Goal: Task Accomplishment & Management: Complete application form

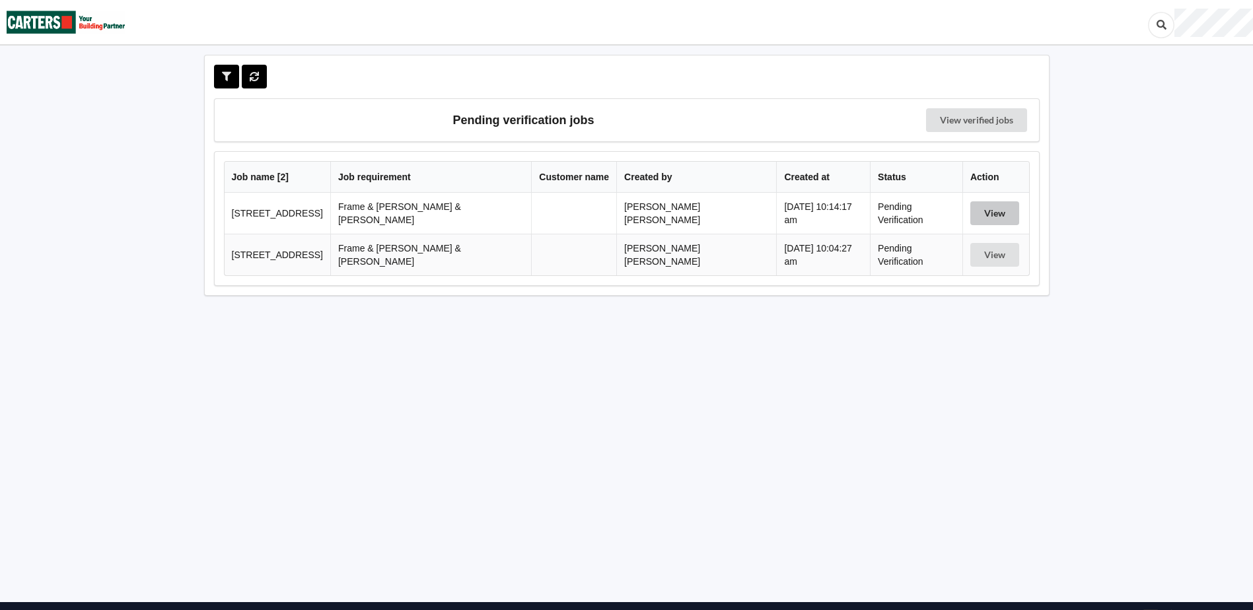
click at [974, 218] on button "View" at bounding box center [994, 213] width 49 height 24
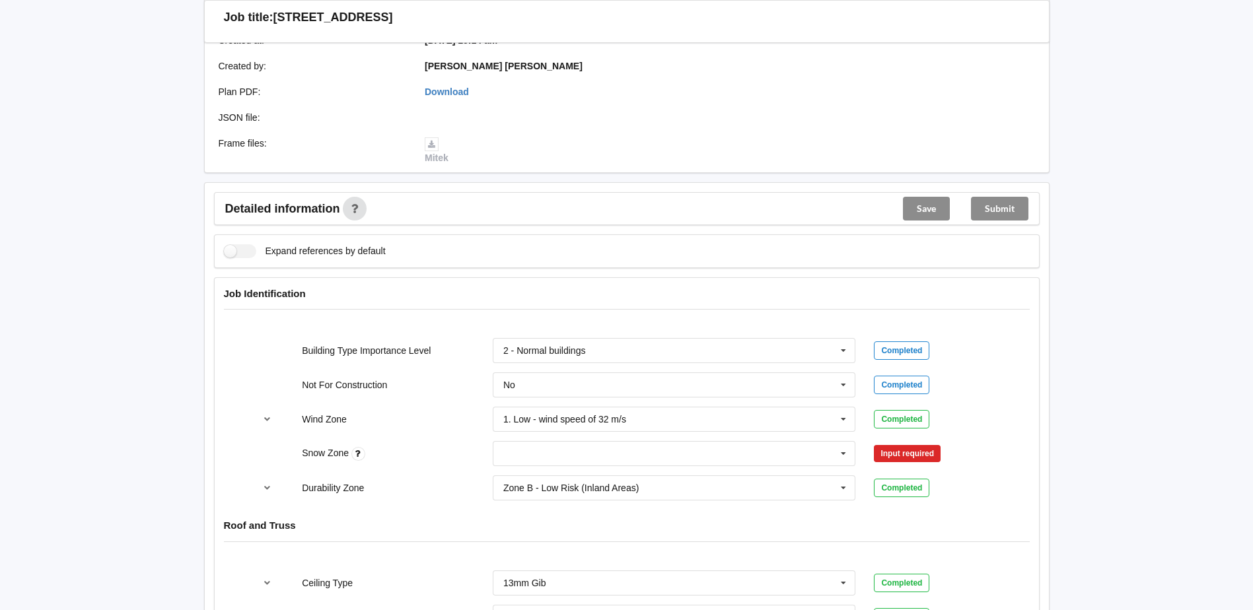
scroll to position [462, 0]
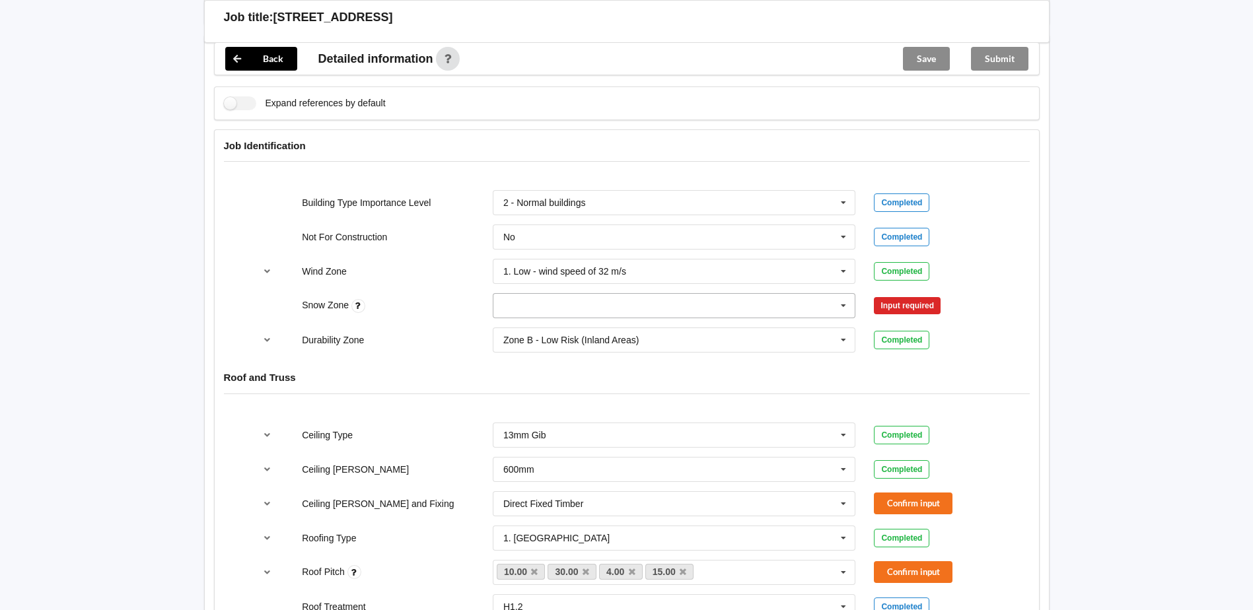
click at [600, 294] on input "text" at bounding box center [675, 306] width 362 height 24
drag, startPoint x: 550, startPoint y: 316, endPoint x: 953, endPoint y: 330, distance: 403.2
click at [566, 318] on div "N0" at bounding box center [674, 330] width 362 height 24
click at [924, 297] on button "Confirm input" at bounding box center [913, 306] width 79 height 22
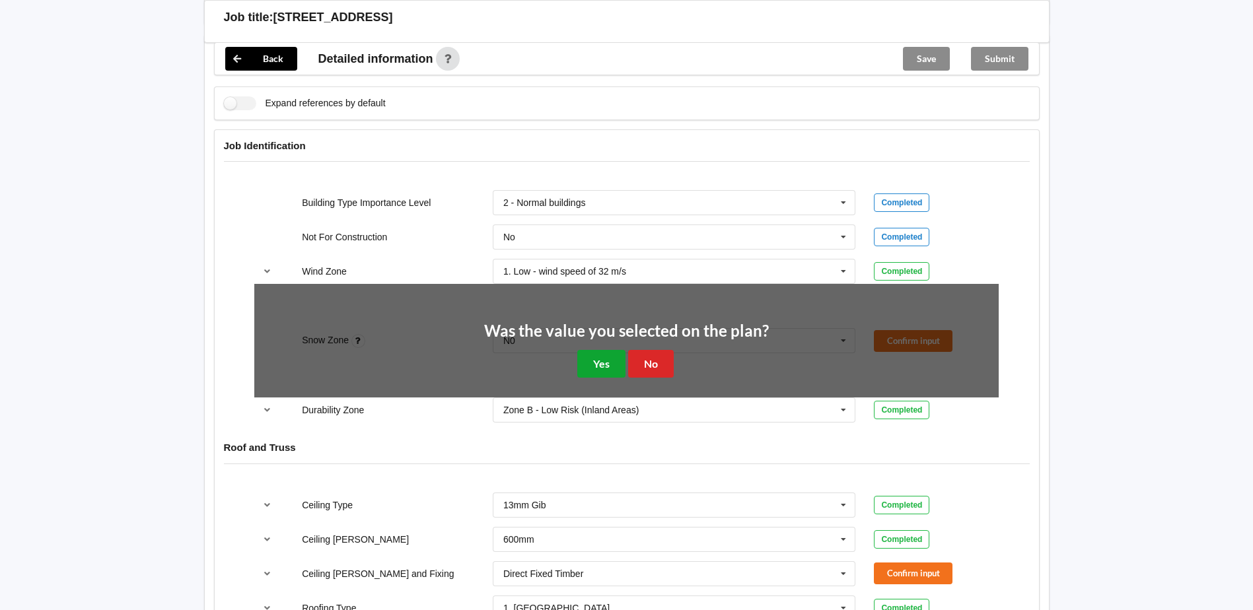
click at [591, 350] on button "Yes" at bounding box center [601, 363] width 48 height 27
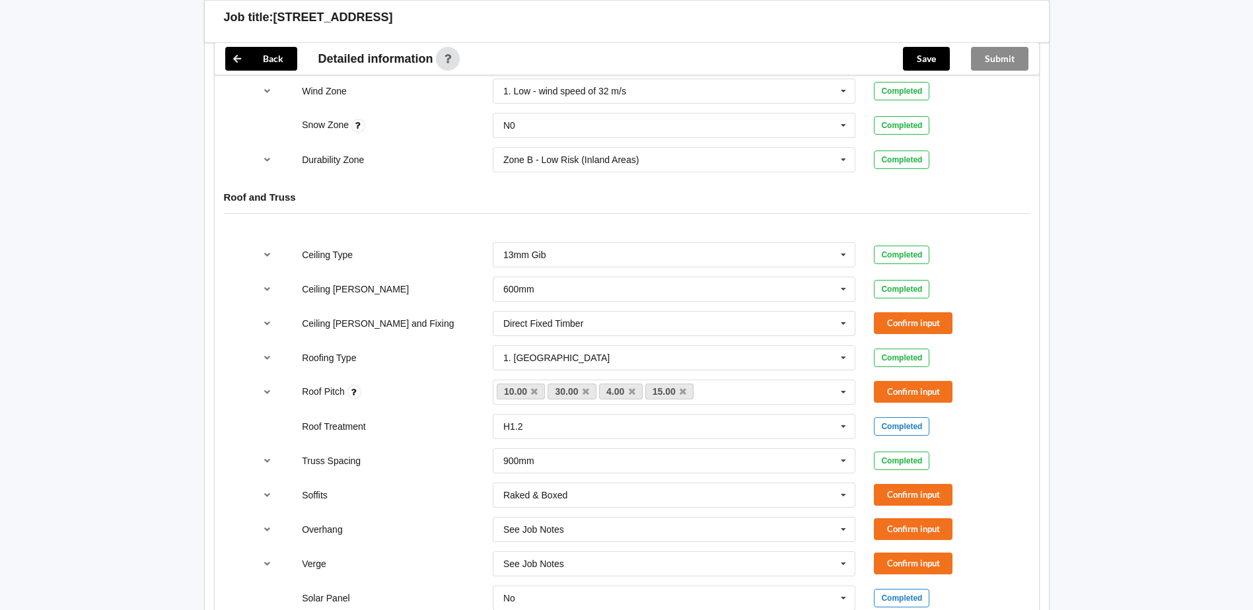
scroll to position [661, 0]
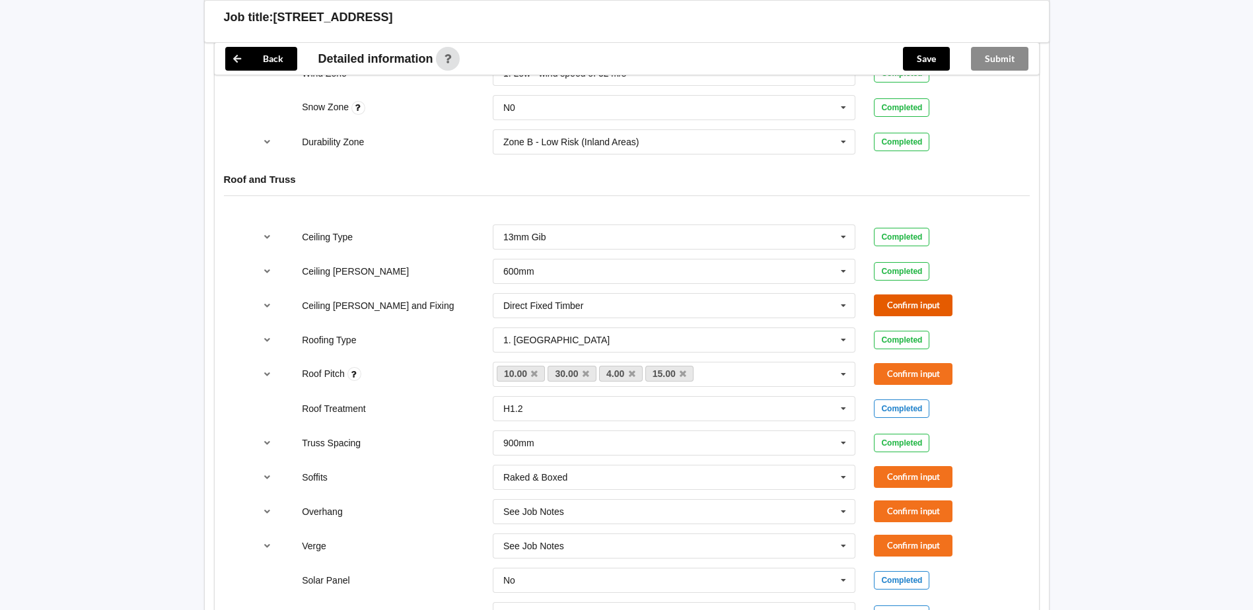
click at [919, 295] on button "Confirm input" at bounding box center [913, 306] width 79 height 22
click at [635, 366] on link "4.00" at bounding box center [621, 374] width 44 height 16
click at [631, 370] on icon at bounding box center [632, 374] width 7 height 9
click at [921, 363] on button "Confirm input" at bounding box center [913, 374] width 79 height 22
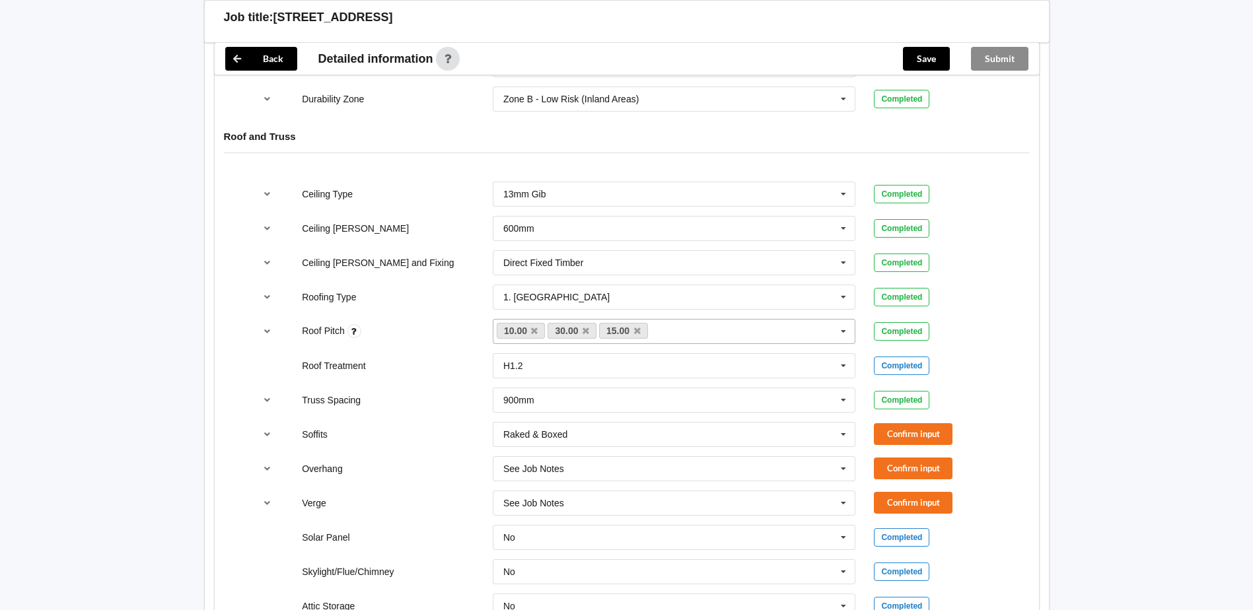
scroll to position [727, 0]
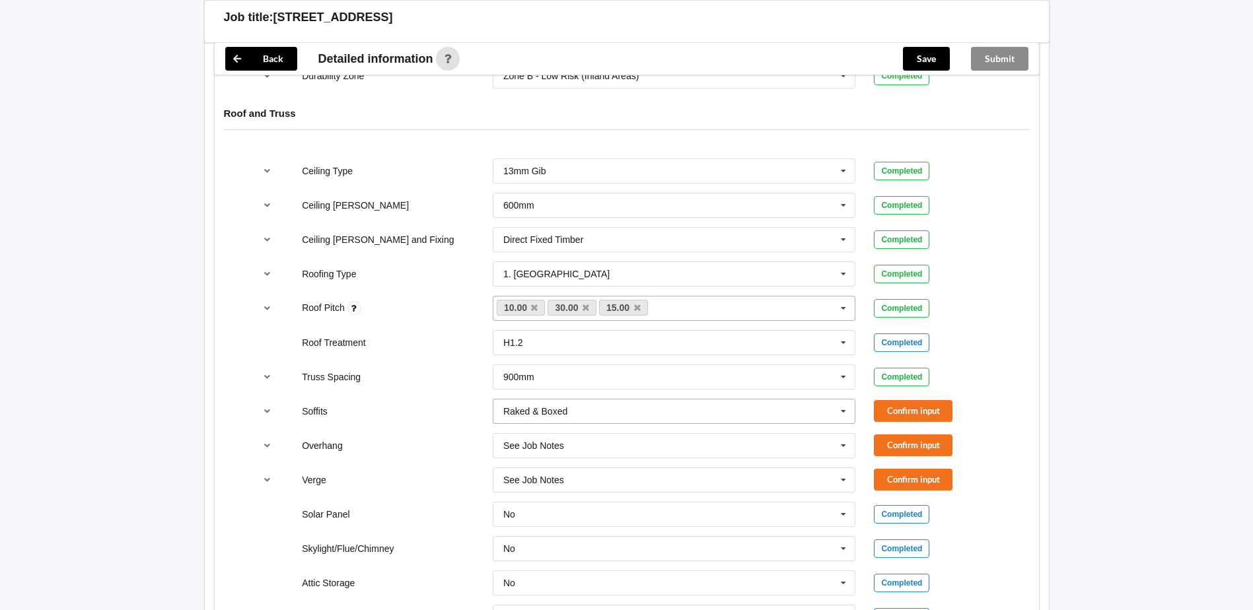
click at [840, 400] on icon at bounding box center [844, 412] width 20 height 24
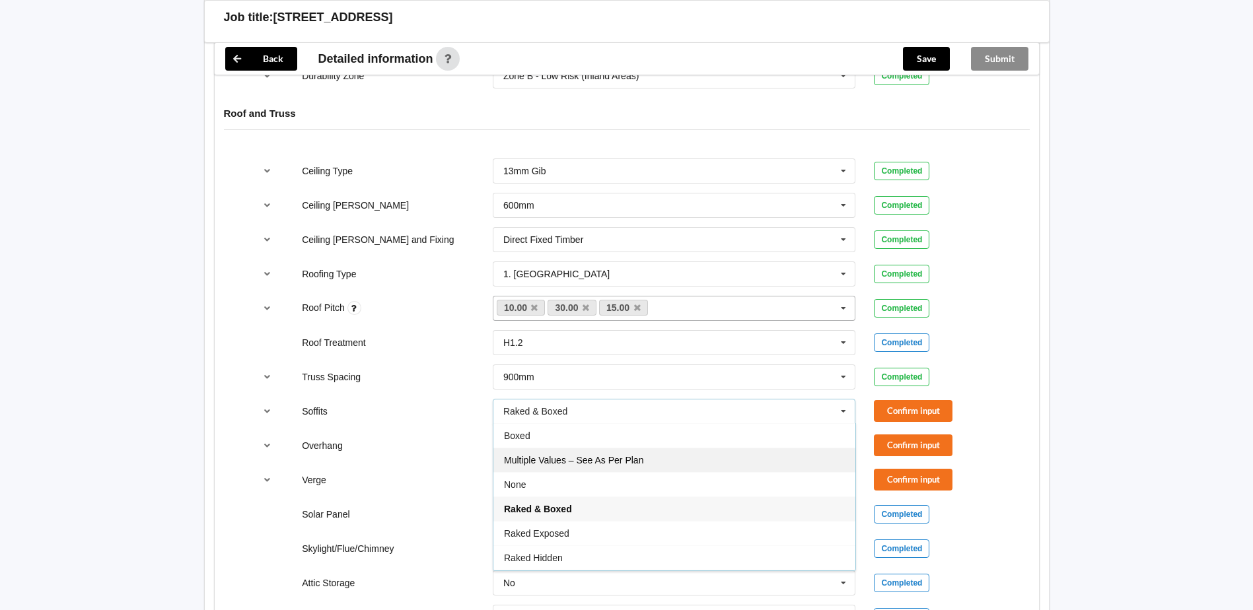
click at [616, 455] on span "Multiple Values – See As Per Plan" at bounding box center [573, 460] width 139 height 11
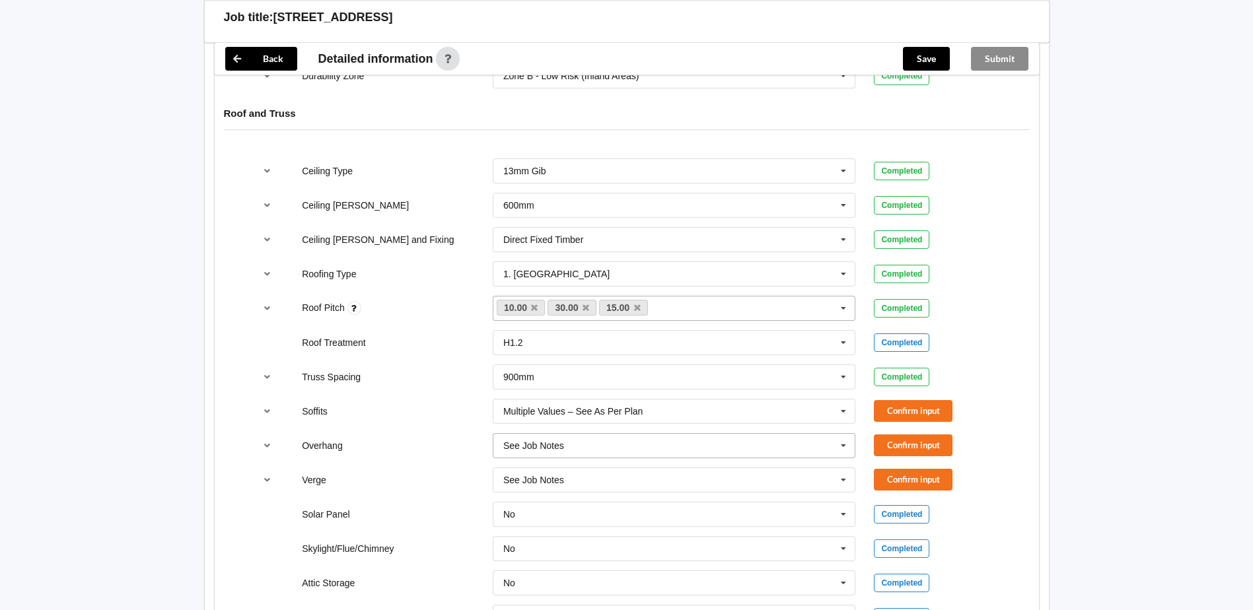
click at [635, 434] on input "text" at bounding box center [675, 446] width 362 height 24
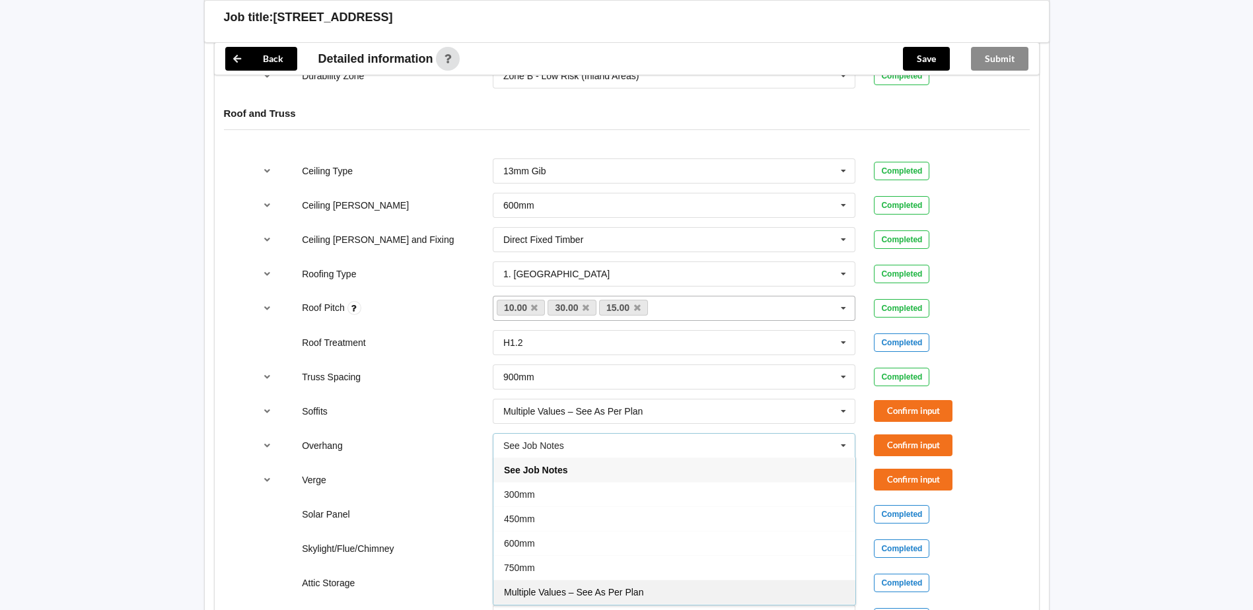
click at [574, 586] on div "Multiple Values – See As Per Plan" at bounding box center [674, 592] width 362 height 24
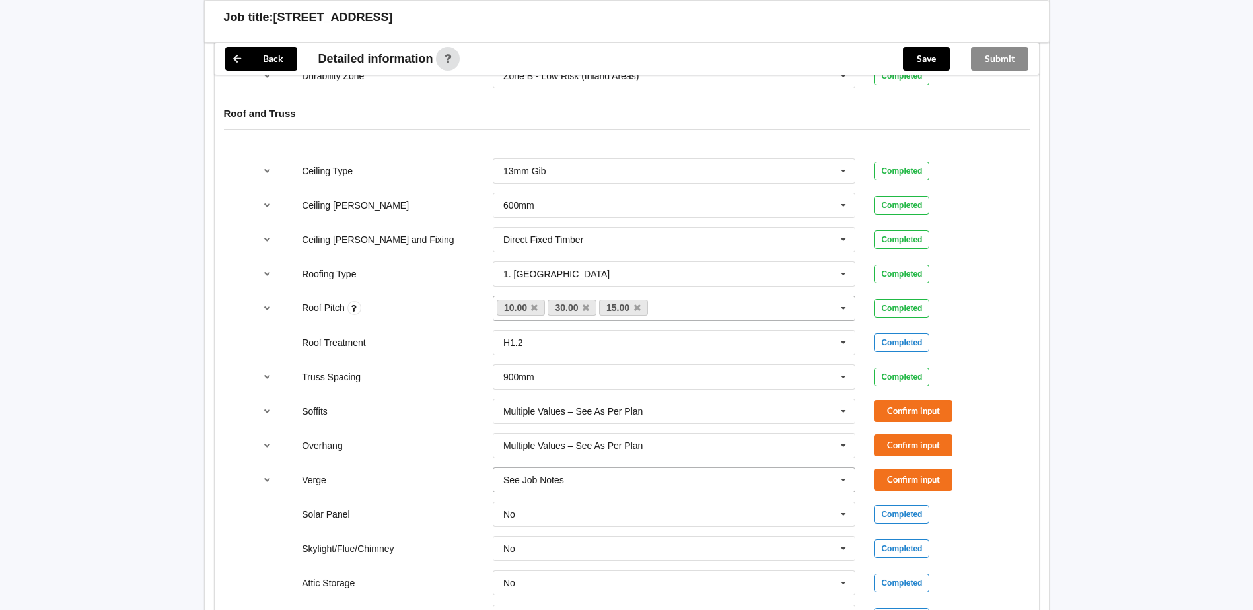
click at [617, 468] on input "text" at bounding box center [675, 480] width 362 height 24
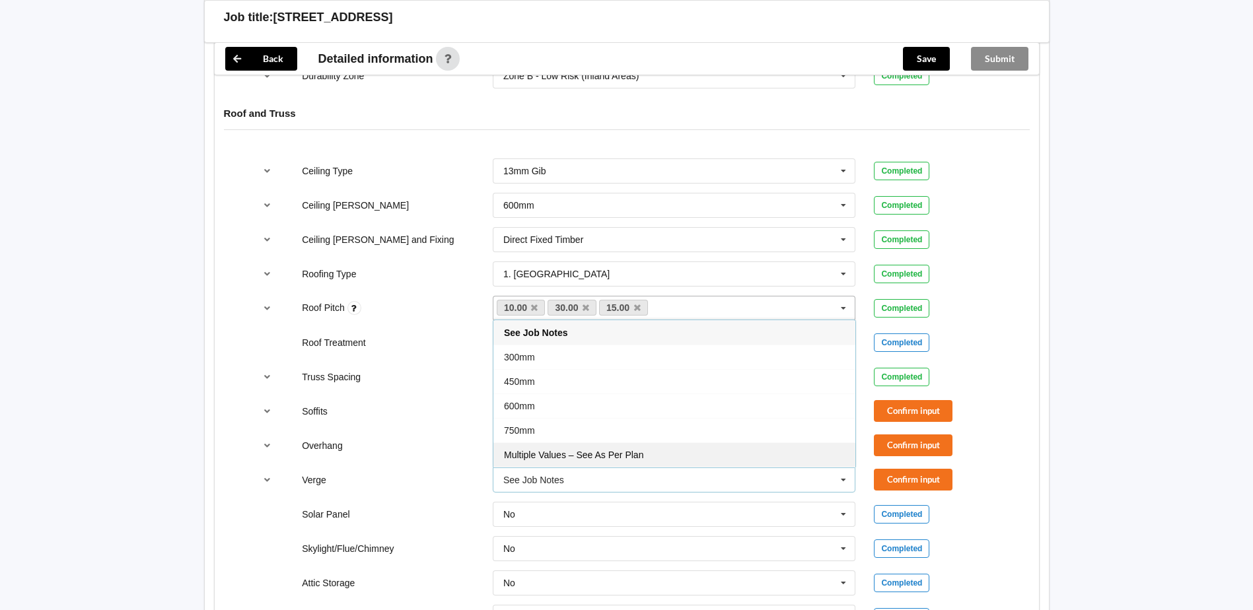
click at [626, 450] on span "Multiple Values – See As Per Plan" at bounding box center [573, 455] width 139 height 11
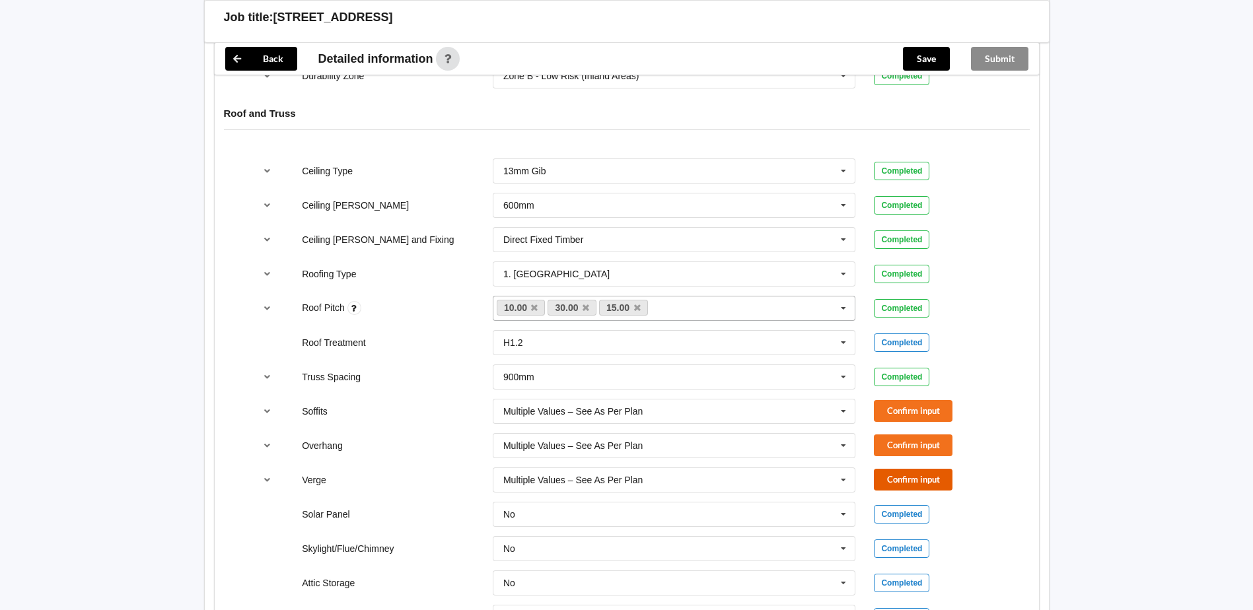
click at [894, 469] on button "Confirm input" at bounding box center [913, 480] width 79 height 22
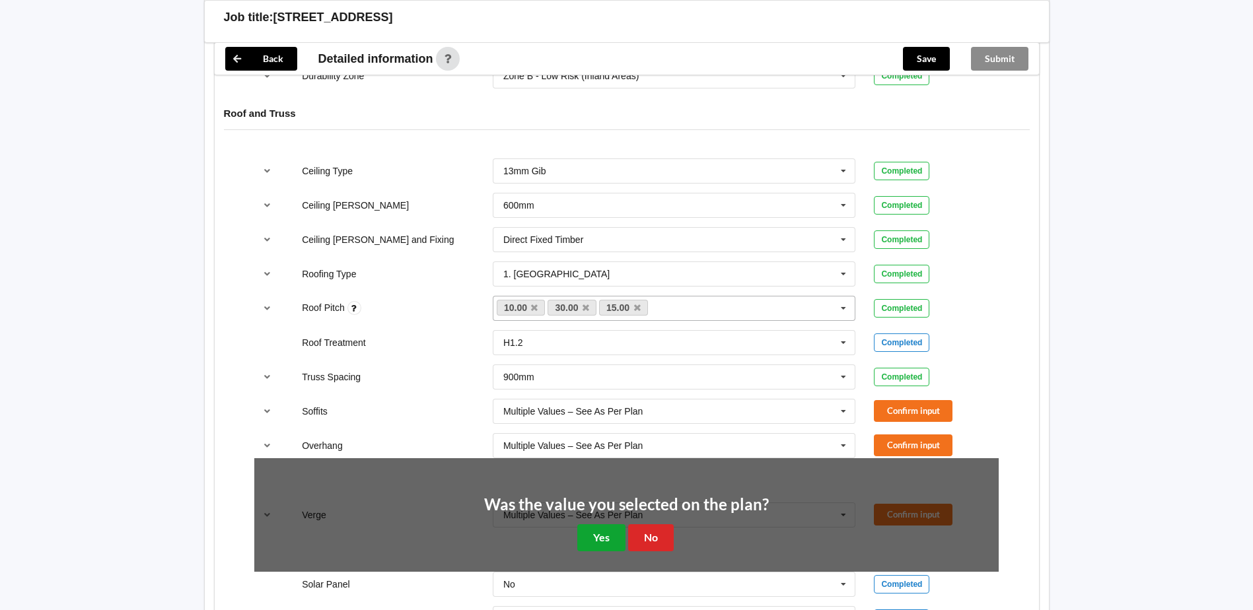
drag, startPoint x: 595, startPoint y: 522, endPoint x: 616, endPoint y: 519, distance: 20.6
click at [597, 524] on button "Yes" at bounding box center [601, 537] width 48 height 27
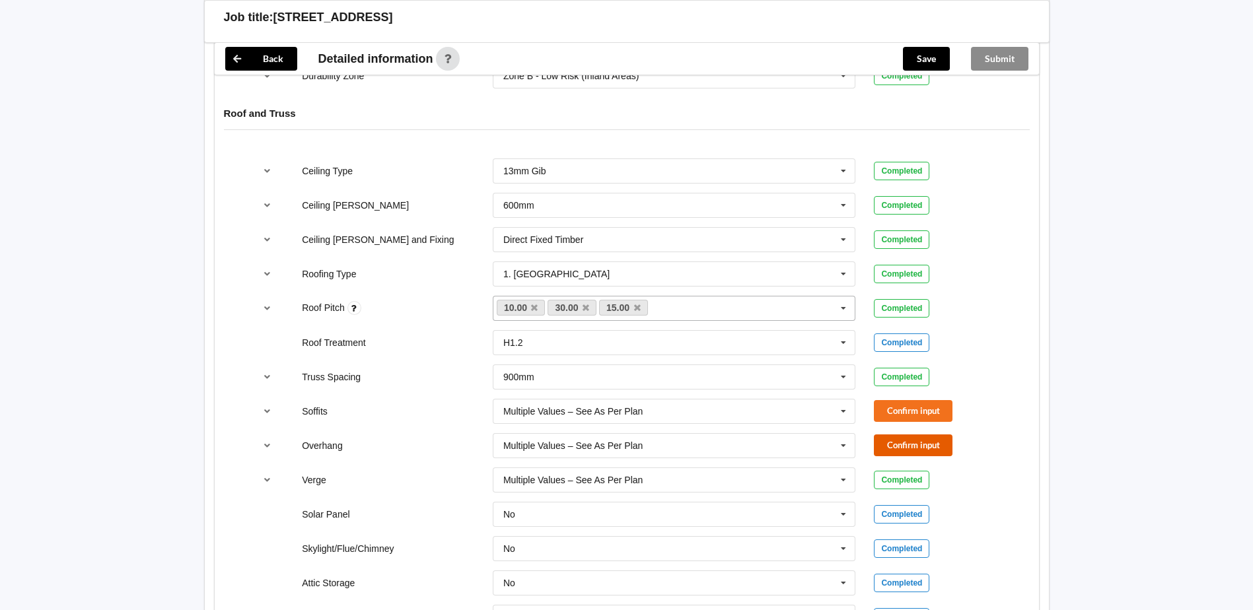
click at [932, 435] on button "Confirm input" at bounding box center [913, 446] width 79 height 22
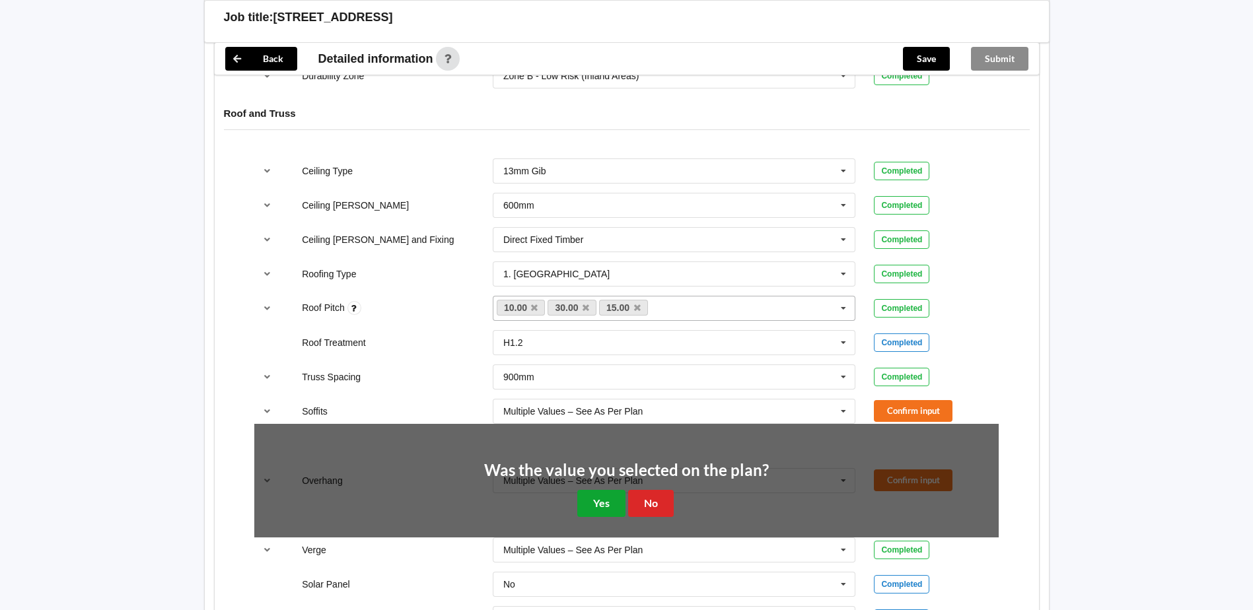
drag, startPoint x: 593, startPoint y: 487, endPoint x: 795, endPoint y: 443, distance: 206.3
click at [596, 490] on button "Yes" at bounding box center [601, 503] width 48 height 27
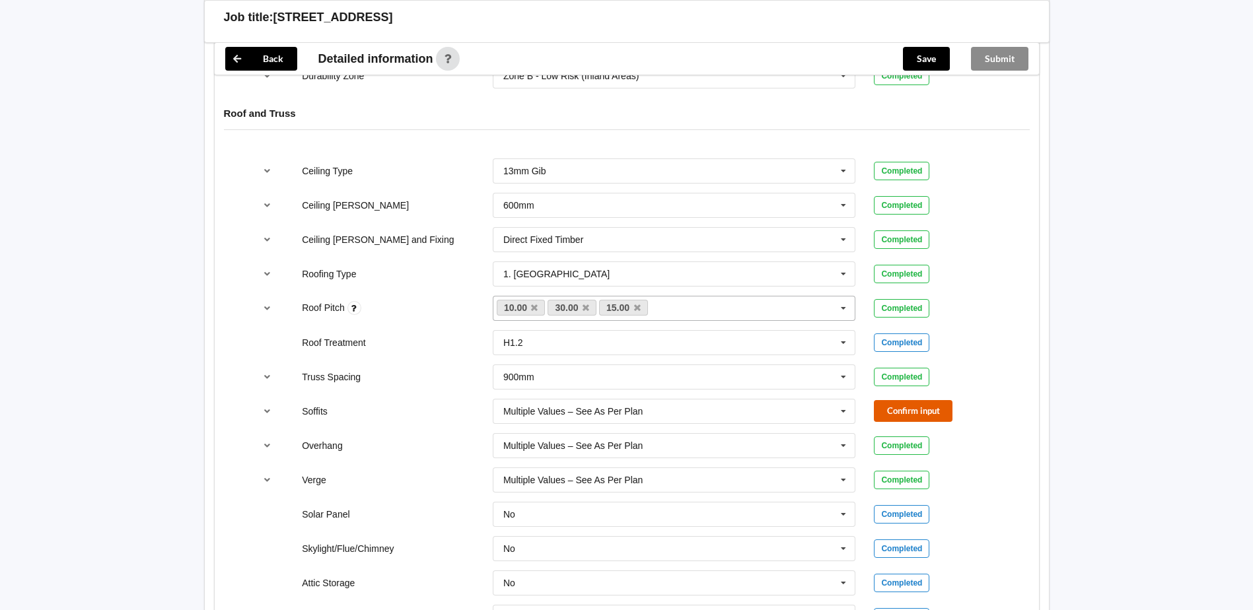
click at [920, 405] on button "Confirm input" at bounding box center [913, 411] width 79 height 22
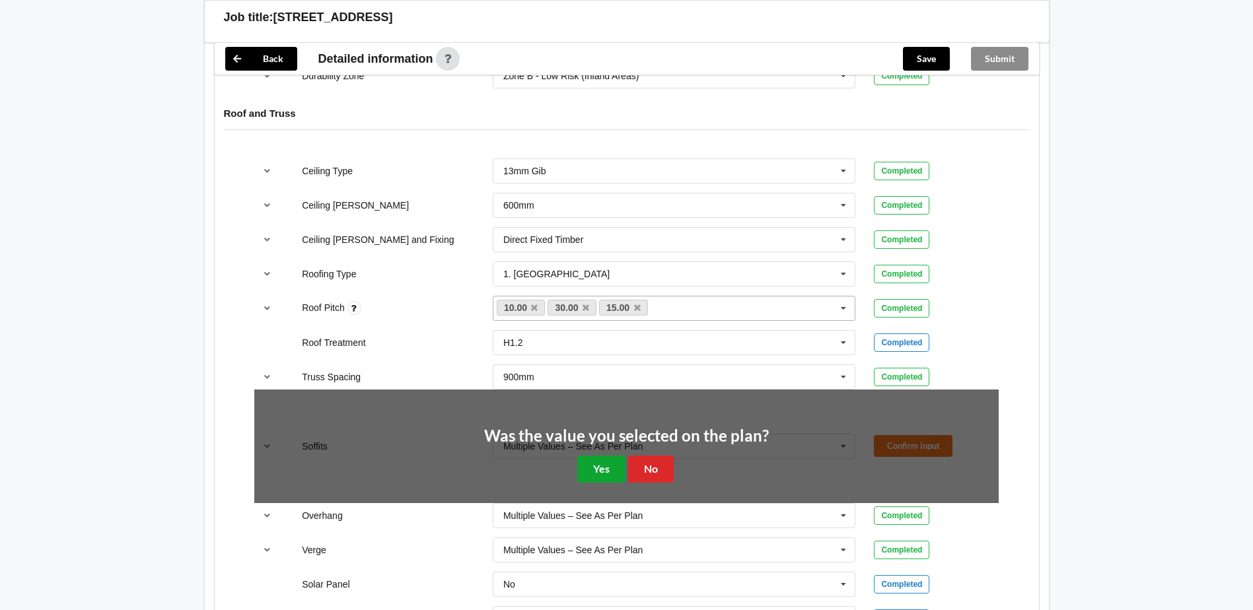
click at [600, 456] on button "Yes" at bounding box center [601, 469] width 48 height 27
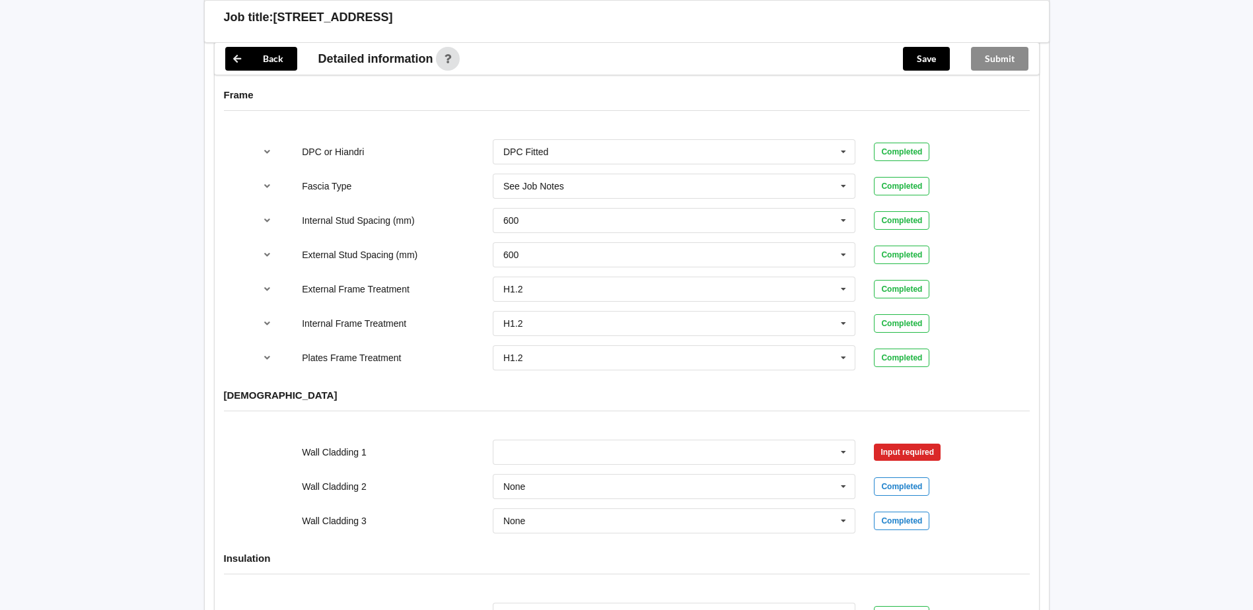
scroll to position [1595, 0]
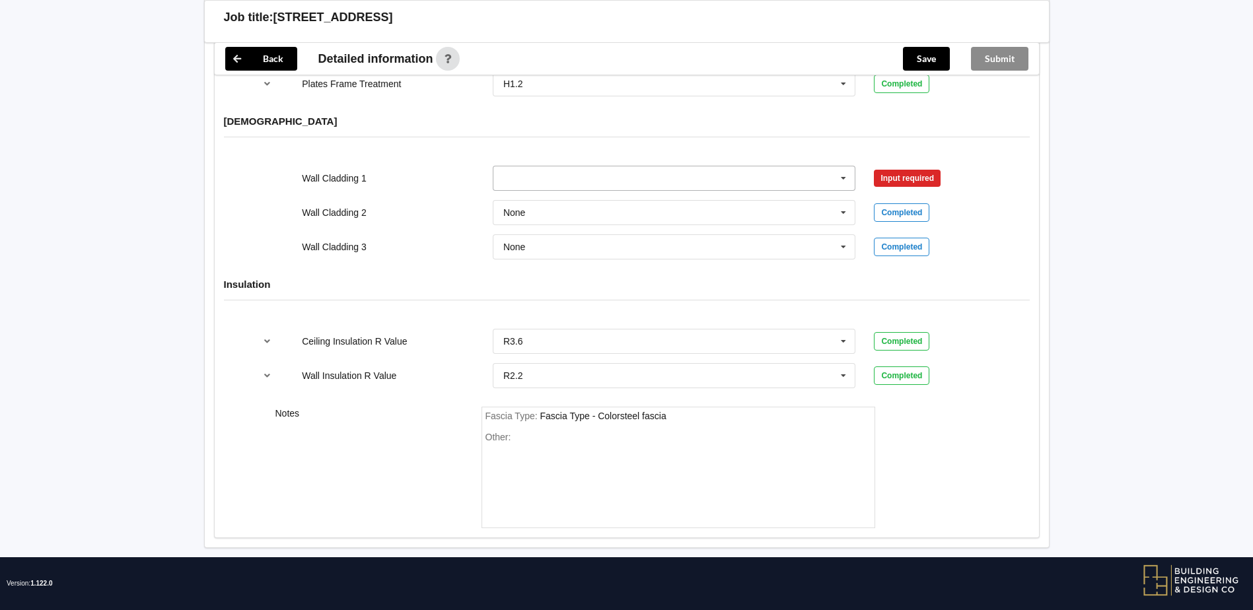
click at [559, 170] on input "text" at bounding box center [675, 178] width 362 height 24
type input "Inova Vertical"
click at [446, 227] on div "Wall Cladding 3 None Axon Panel B/Back 135 B/Back 135 Rebated B/Back 142 B/Back…" at bounding box center [626, 247] width 763 height 44
click at [545, 157] on div "Axon Panel B/Back 135 B/Back 135 Rebated B/Back 142 B/Back 180 B/Back 187 Brick…" at bounding box center [675, 179] width 382 height 44
click at [545, 166] on input "text" at bounding box center [675, 178] width 362 height 24
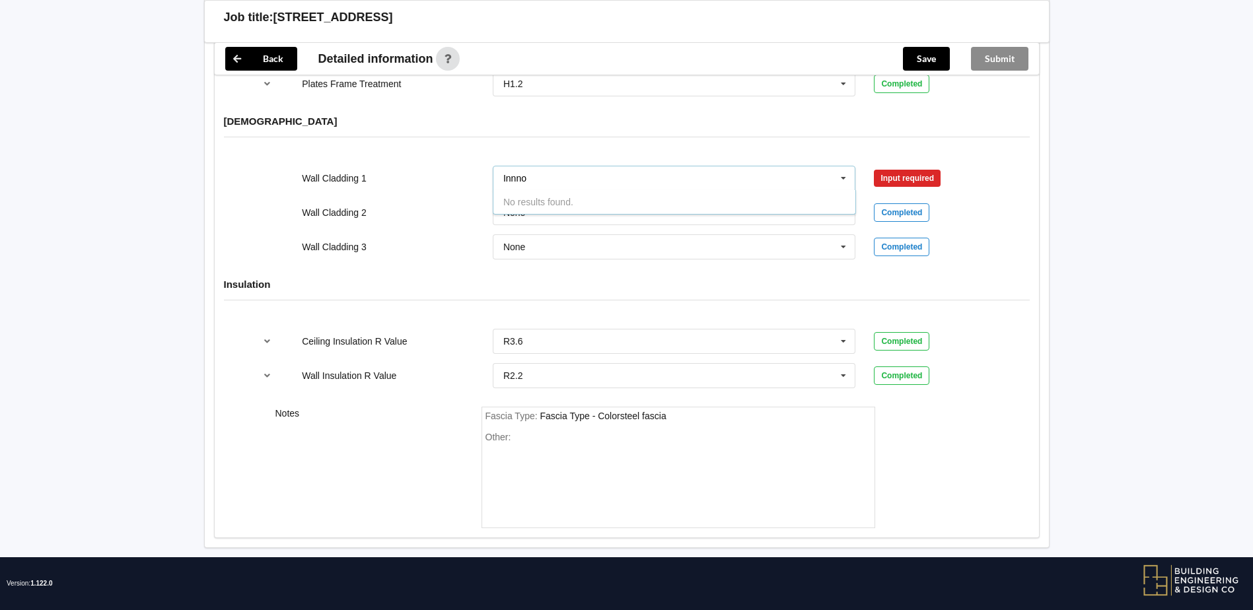
type input "Innno"
click at [445, 240] on div "Wall Cladding 3" at bounding box center [388, 246] width 191 height 13
click at [564, 166] on input "text" at bounding box center [675, 178] width 362 height 24
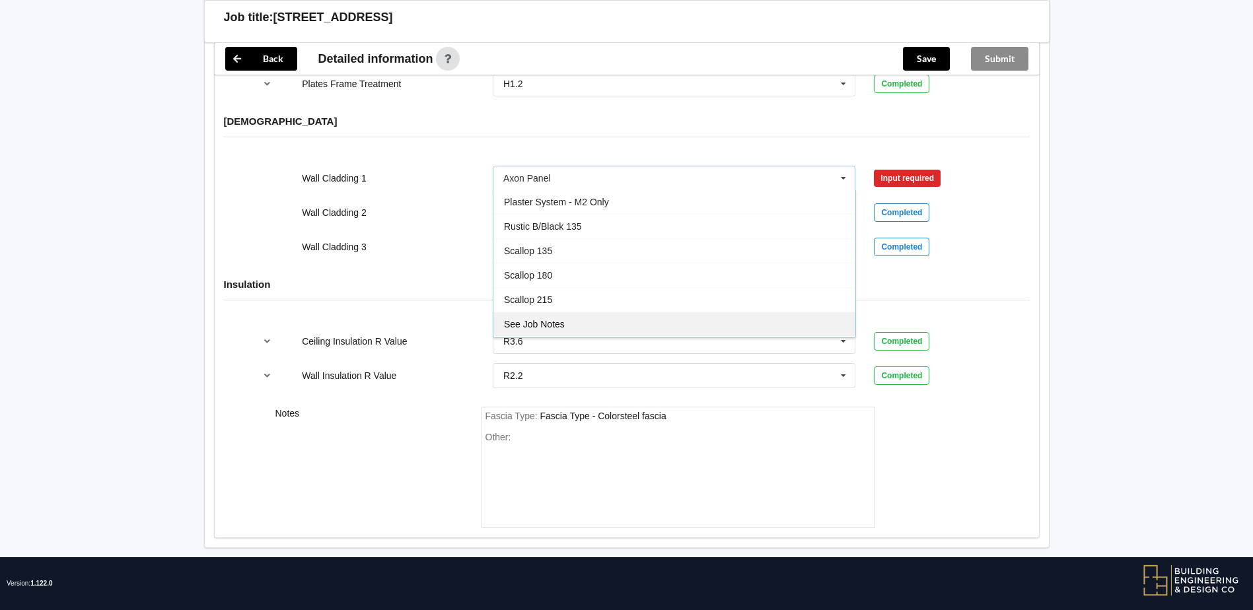
click at [566, 312] on div "See Job Notes" at bounding box center [674, 324] width 362 height 24
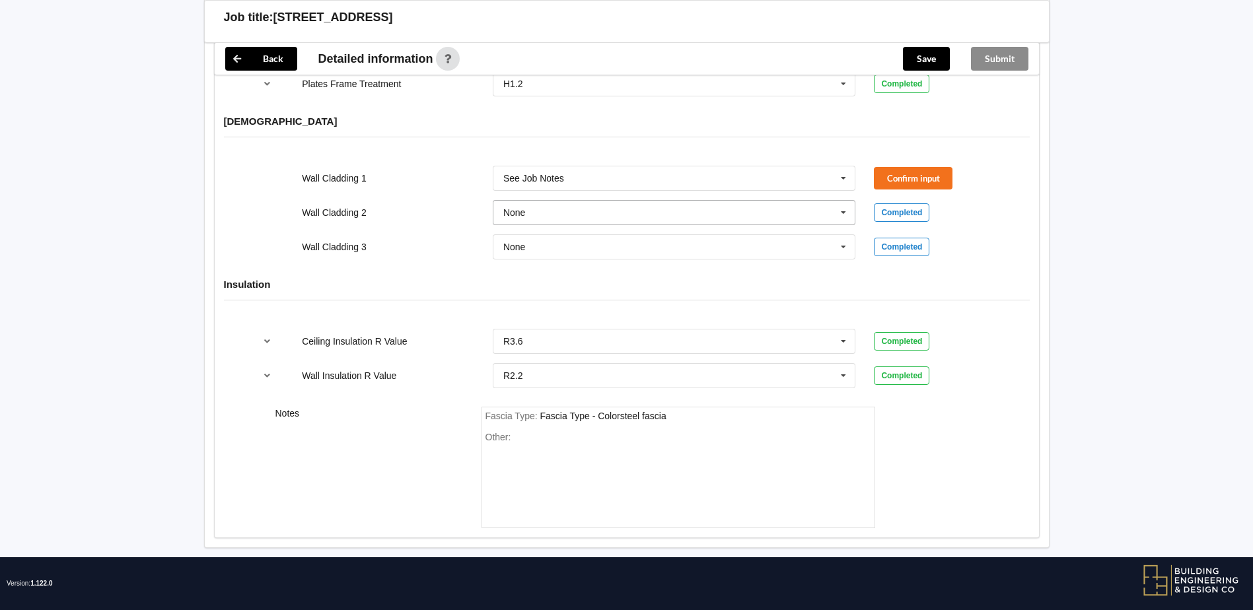
click at [583, 207] on input "text" at bounding box center [675, 213] width 362 height 24
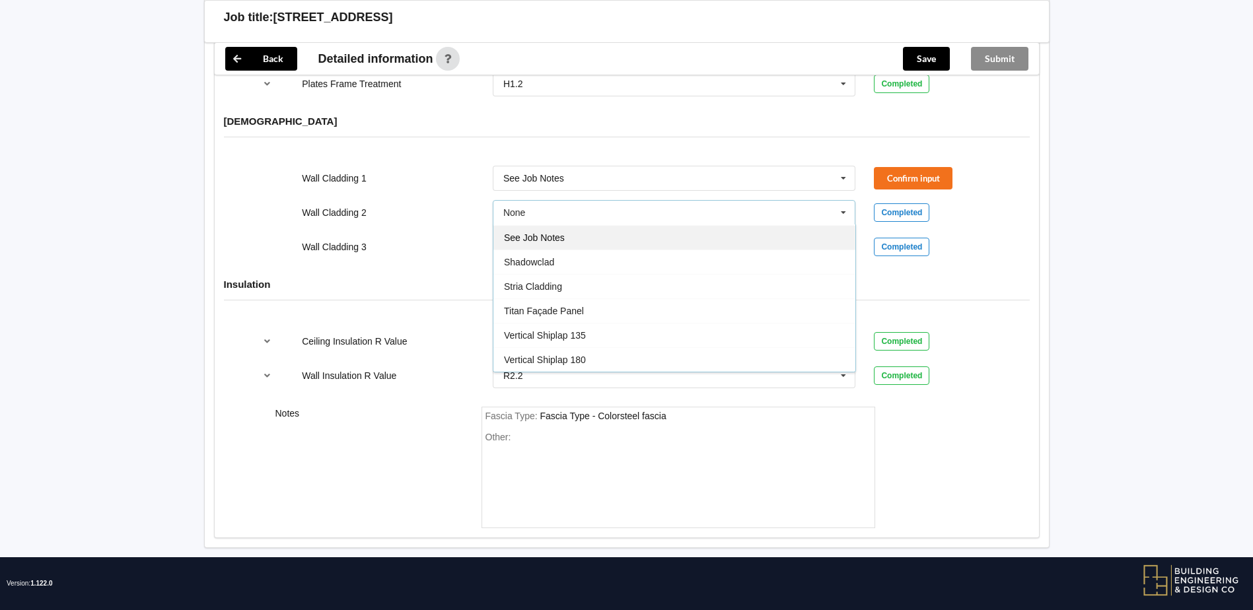
click at [571, 225] on div "See Job Notes" at bounding box center [674, 237] width 362 height 24
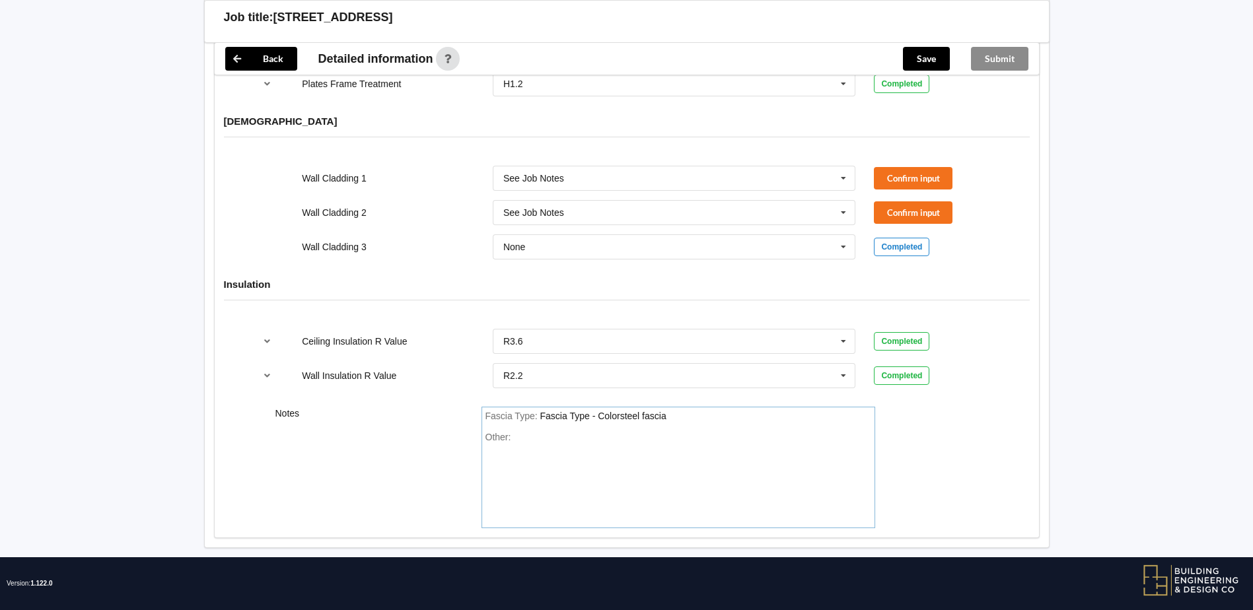
click at [618, 432] on div "Other:" at bounding box center [679, 478] width 386 height 92
click at [924, 167] on button "Confirm input" at bounding box center [913, 178] width 79 height 22
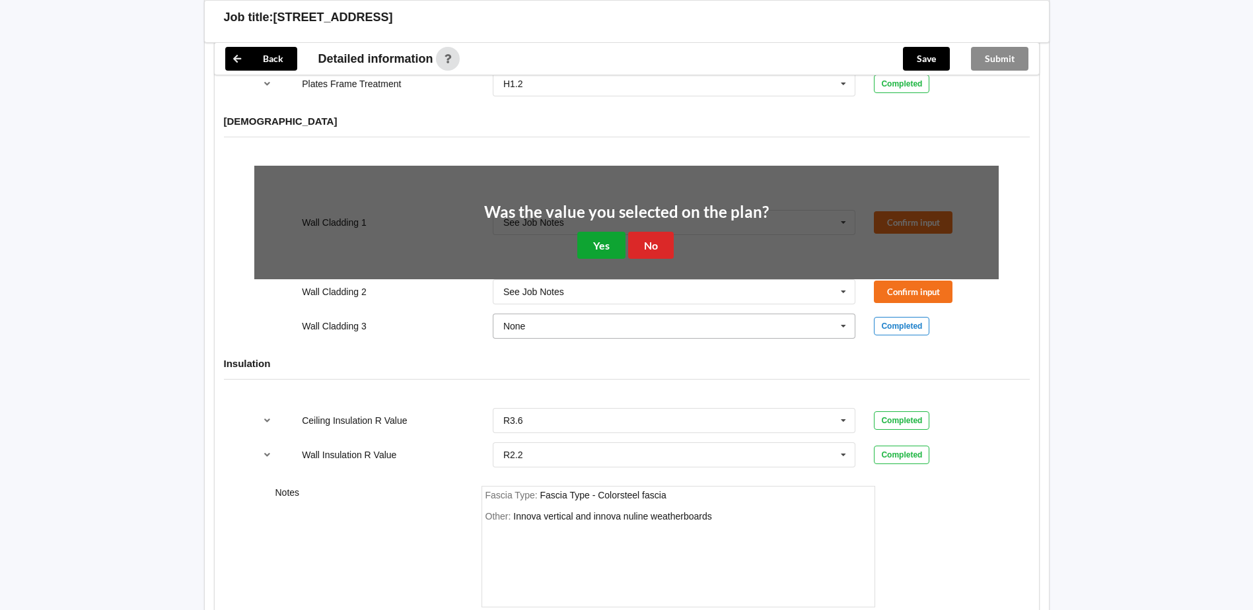
click at [622, 233] on button "Yes" at bounding box center [601, 245] width 48 height 27
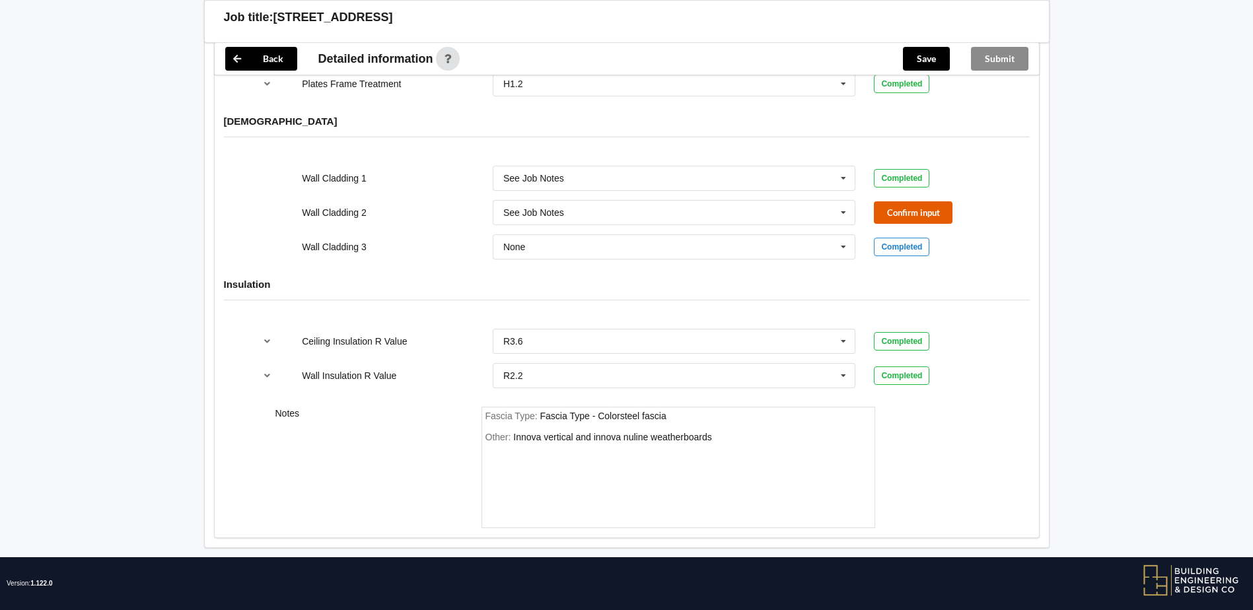
click at [910, 201] on button "Confirm input" at bounding box center [913, 212] width 79 height 22
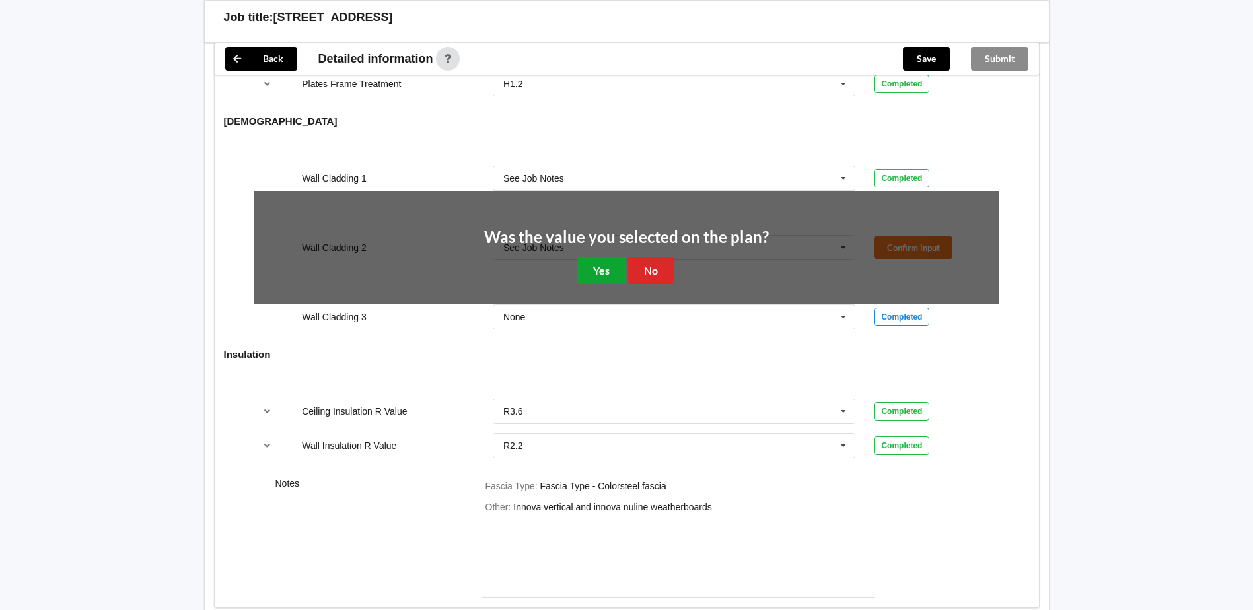
click at [604, 257] on button "Yes" at bounding box center [601, 270] width 48 height 27
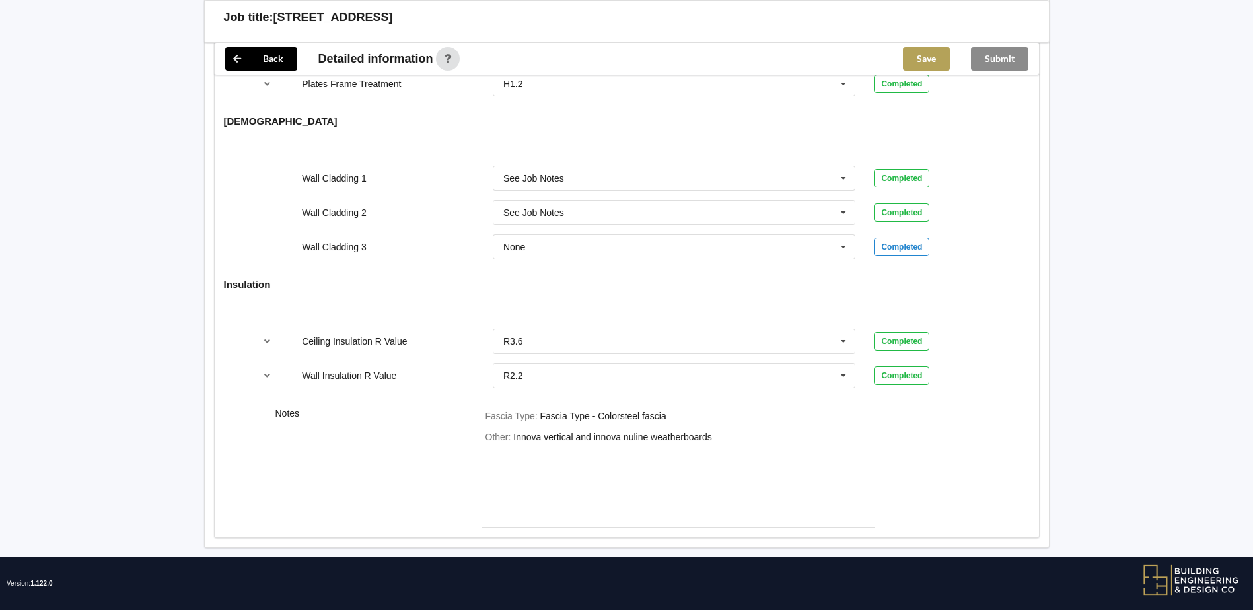
click at [904, 55] on button "Save" at bounding box center [926, 59] width 47 height 24
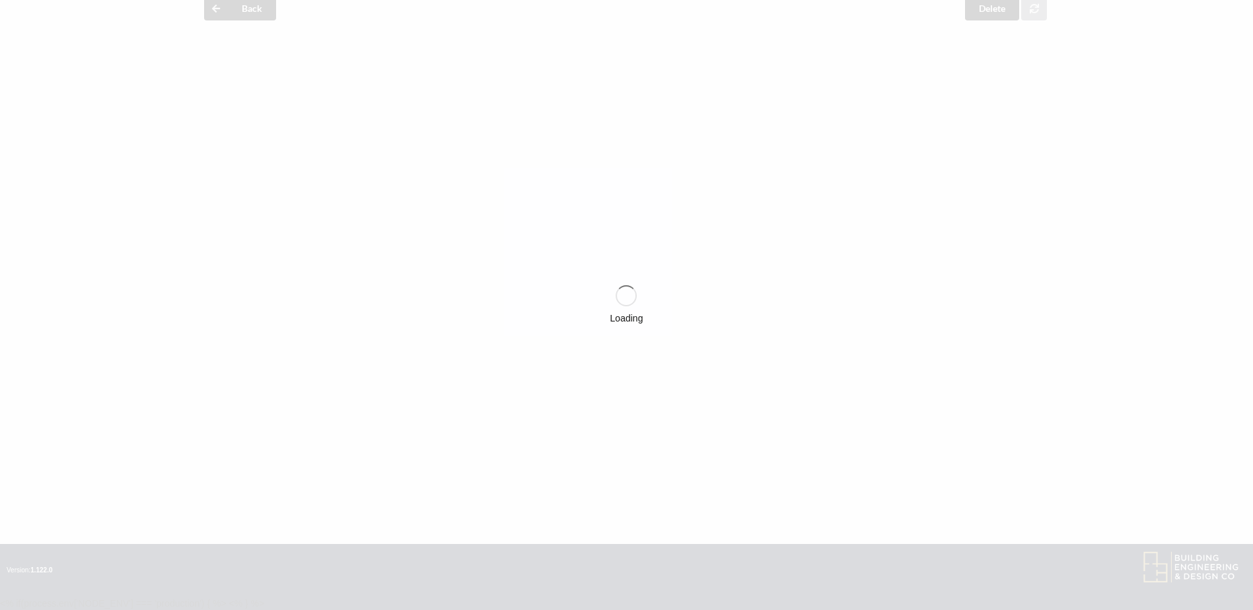
scroll to position [1595, 0]
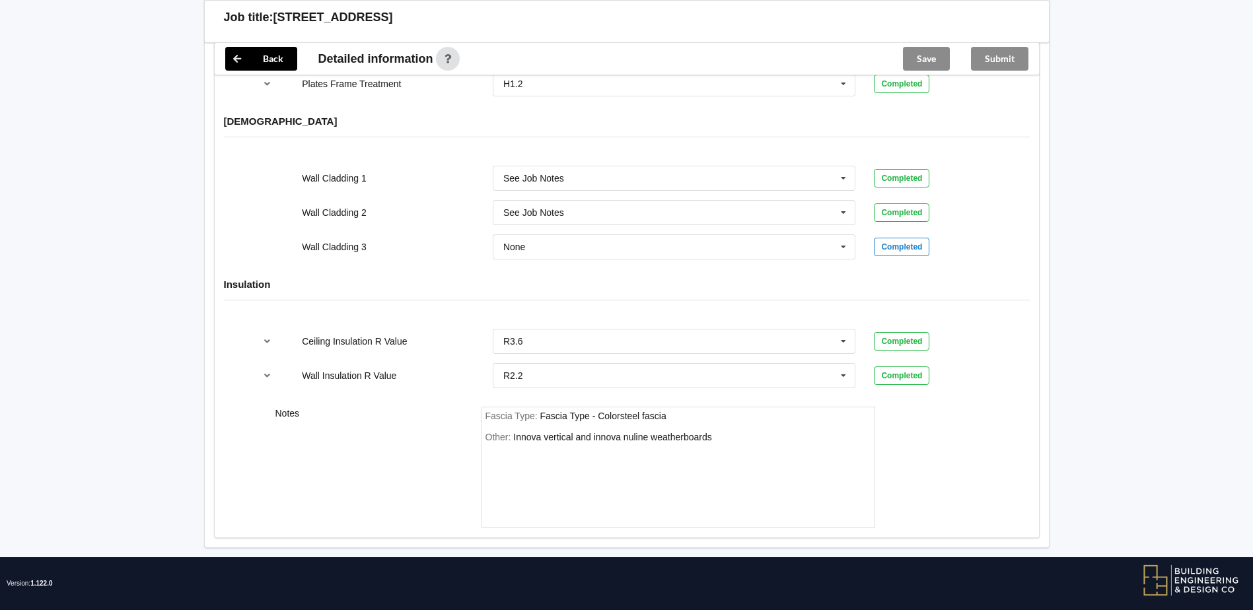
click at [993, 63] on div "Submit" at bounding box center [999, 59] width 79 height 32
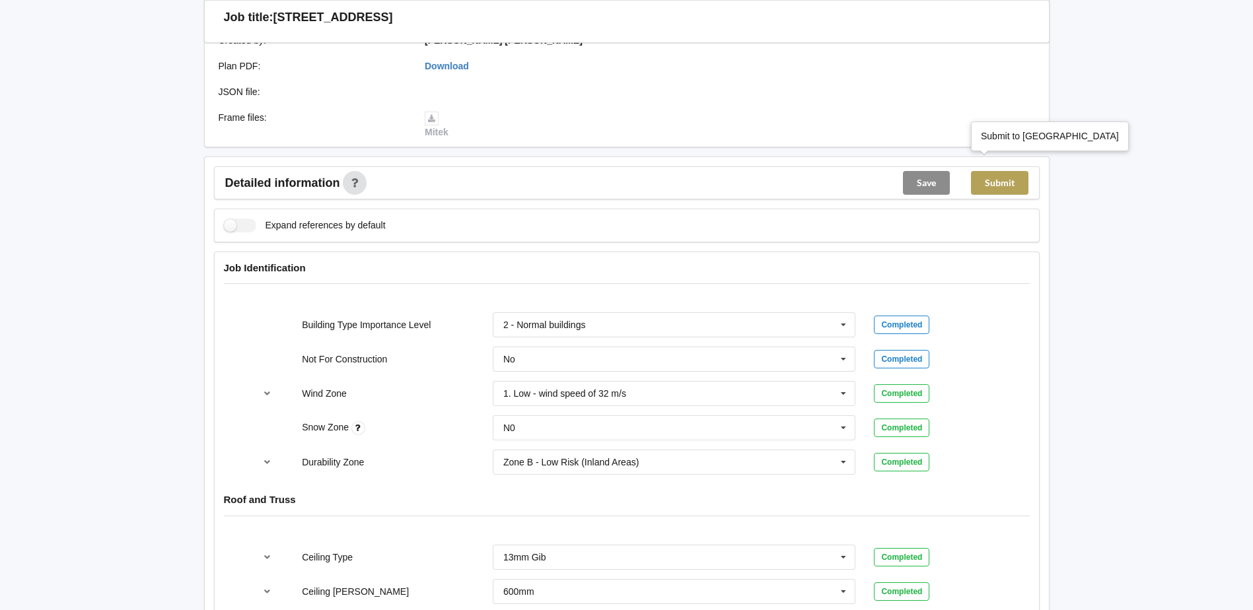
click at [982, 171] on button "Submit" at bounding box center [999, 183] width 57 height 24
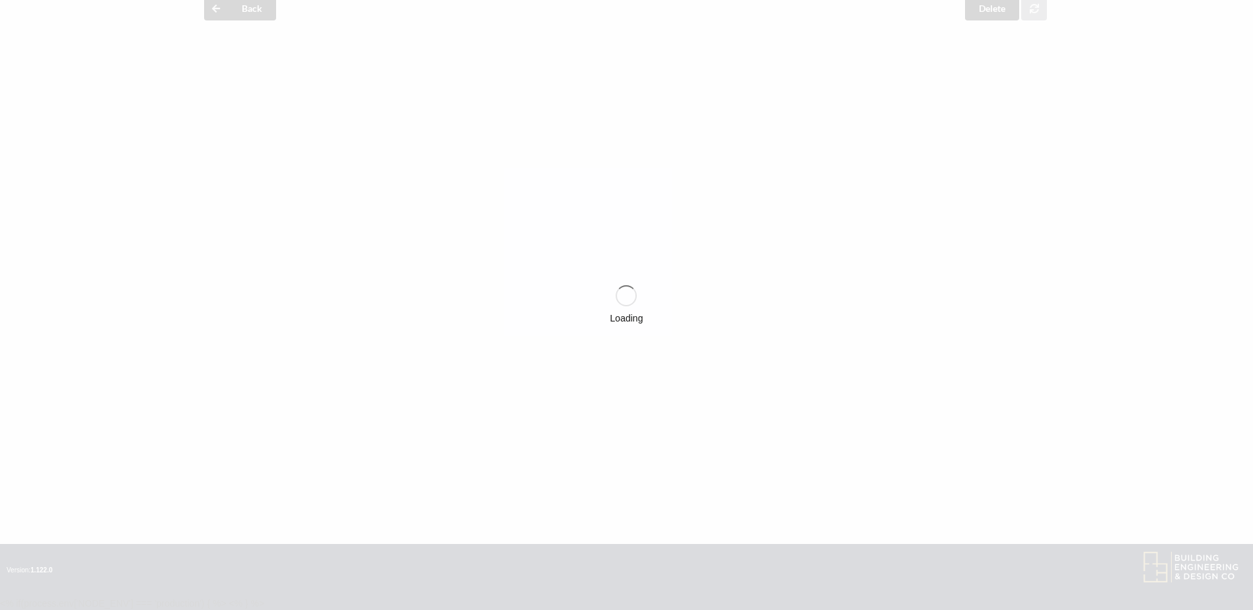
scroll to position [0, 0]
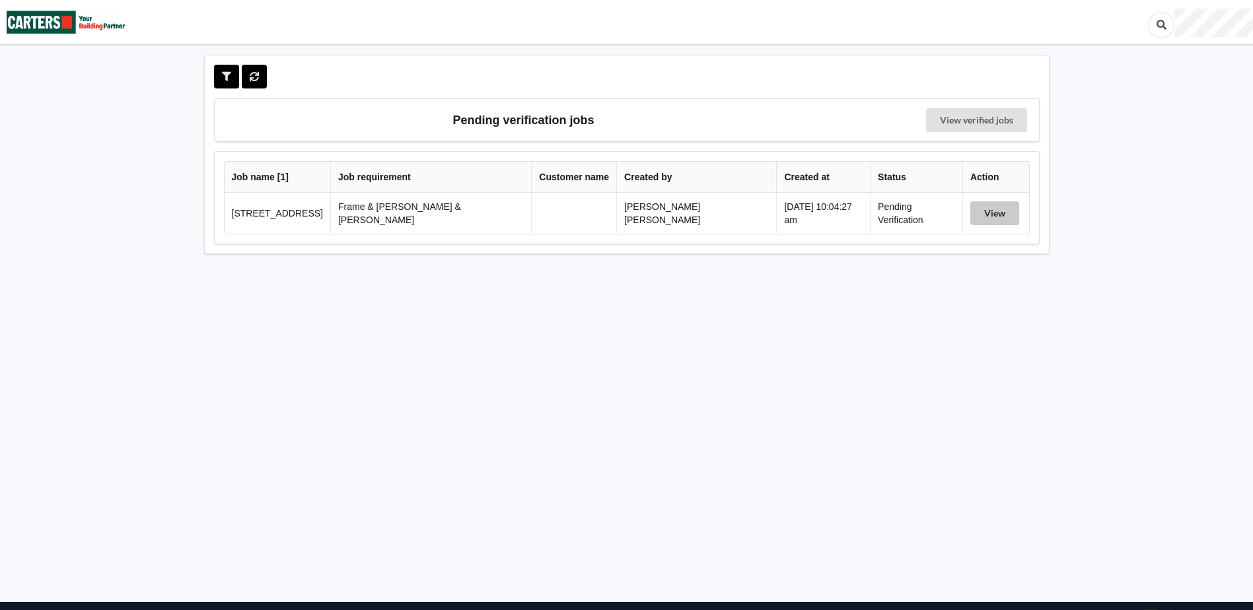
click at [989, 207] on button "View" at bounding box center [994, 213] width 49 height 24
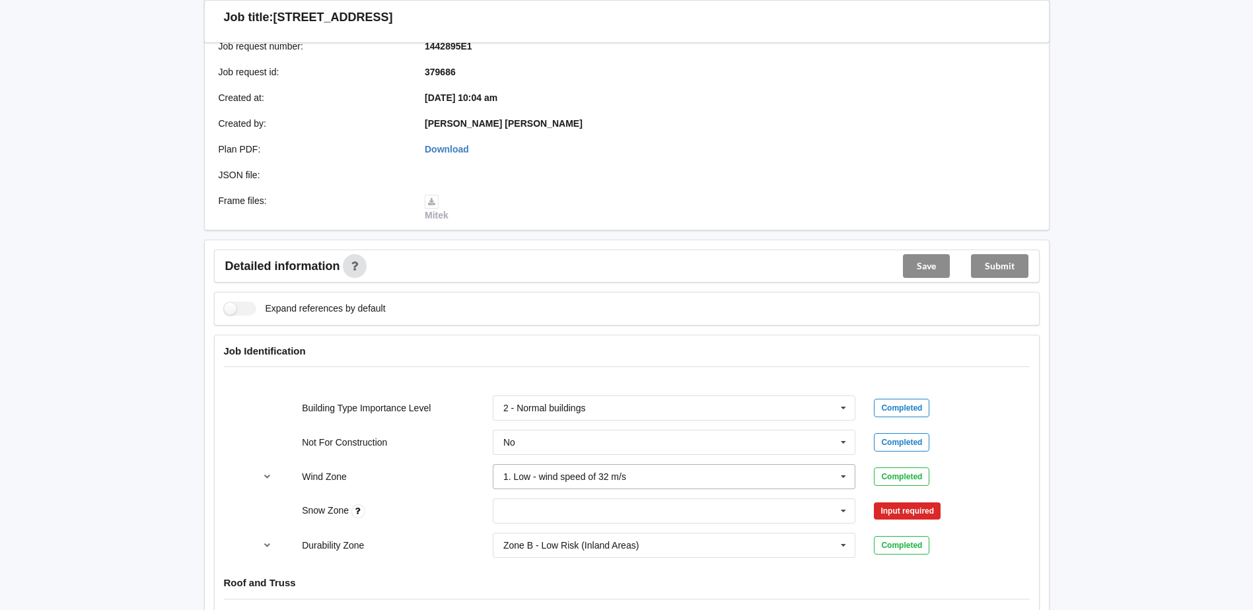
scroll to position [396, 0]
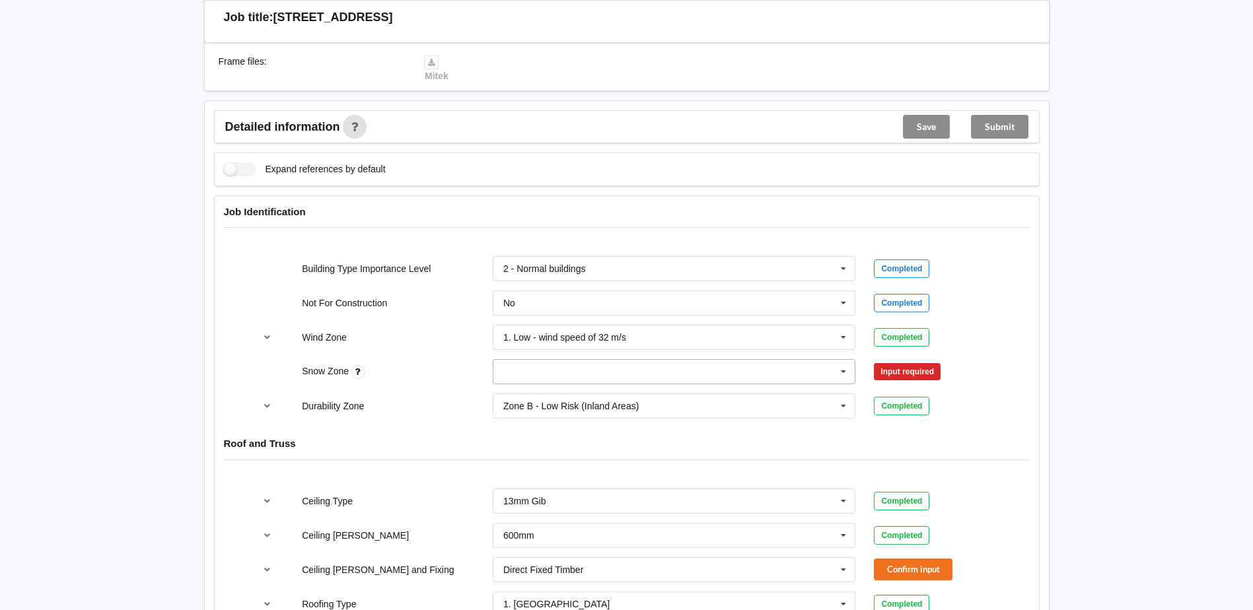
click at [781, 363] on input "text" at bounding box center [675, 372] width 362 height 24
click at [643, 385] on div "N0" at bounding box center [674, 396] width 362 height 24
click at [921, 361] on button "Confirm input" at bounding box center [913, 372] width 79 height 22
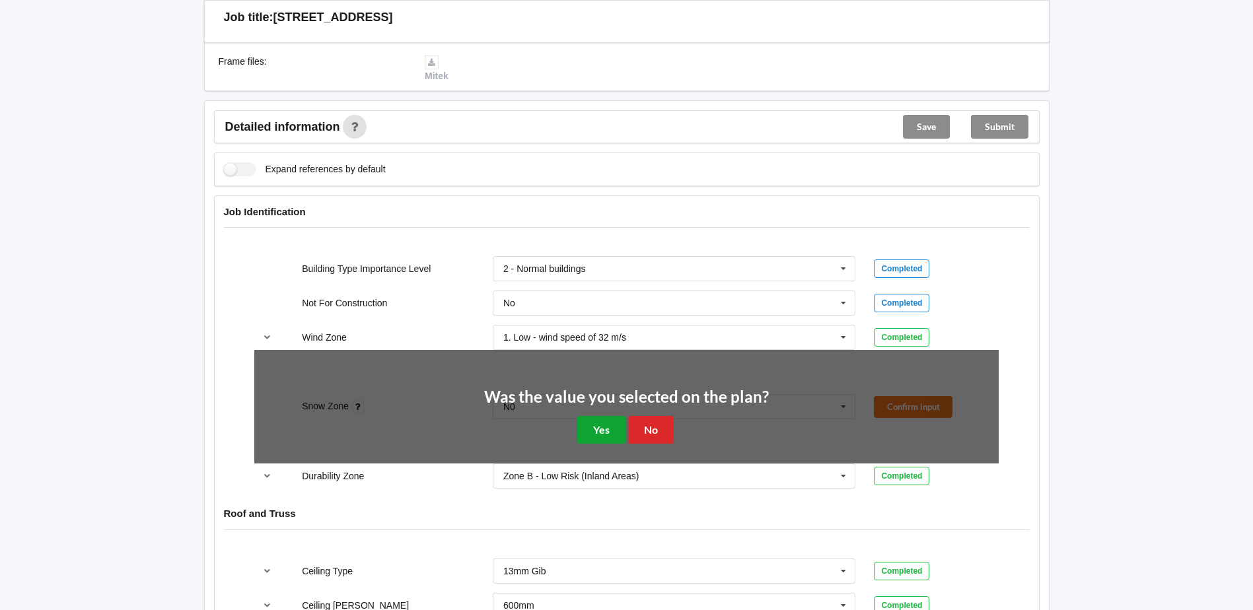
click at [593, 416] on button "Yes" at bounding box center [601, 429] width 48 height 27
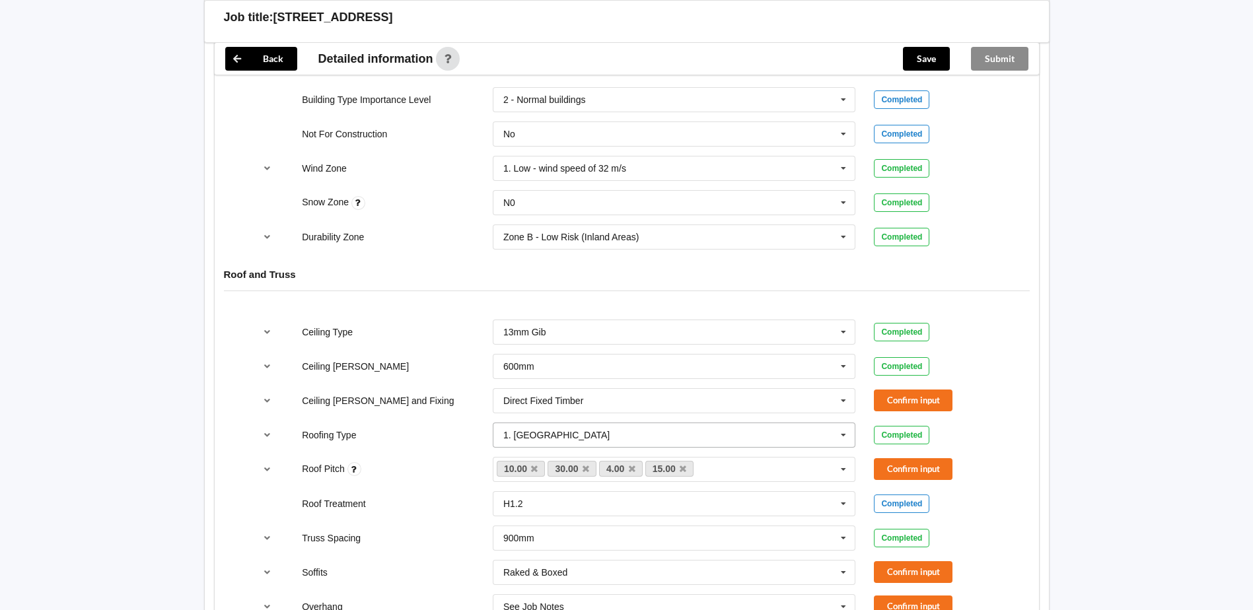
scroll to position [595, 0]
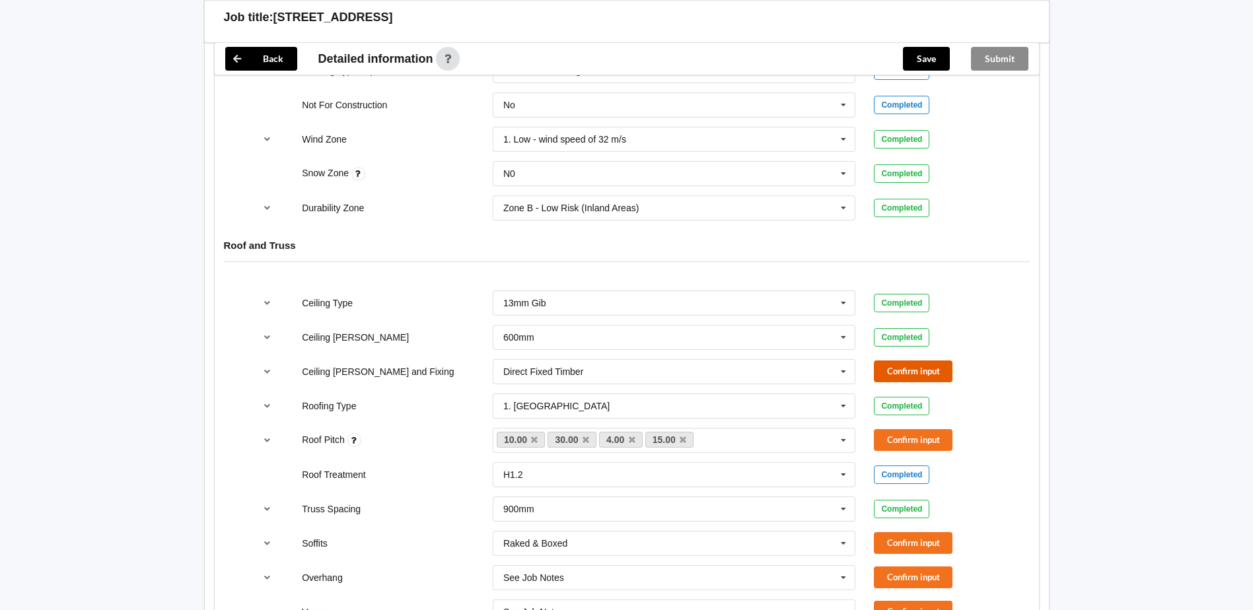
click at [911, 361] on button "Confirm input" at bounding box center [913, 372] width 79 height 22
click at [632, 436] on icon at bounding box center [632, 440] width 7 height 9
click at [935, 429] on button "Confirm input" at bounding box center [913, 440] width 79 height 22
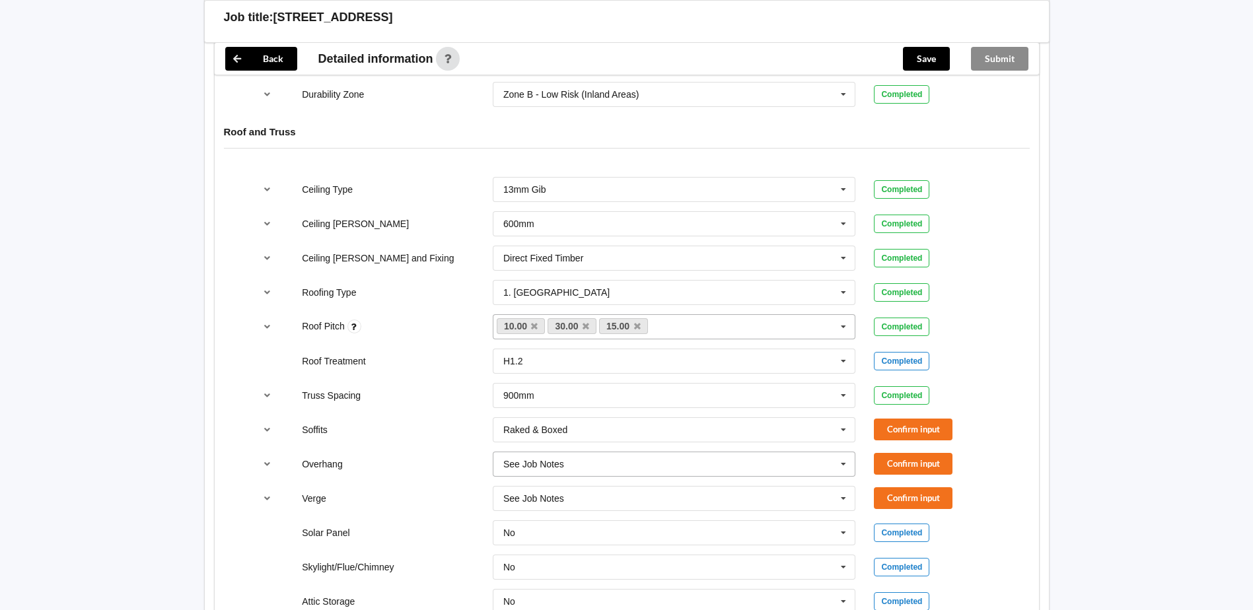
scroll to position [727, 0]
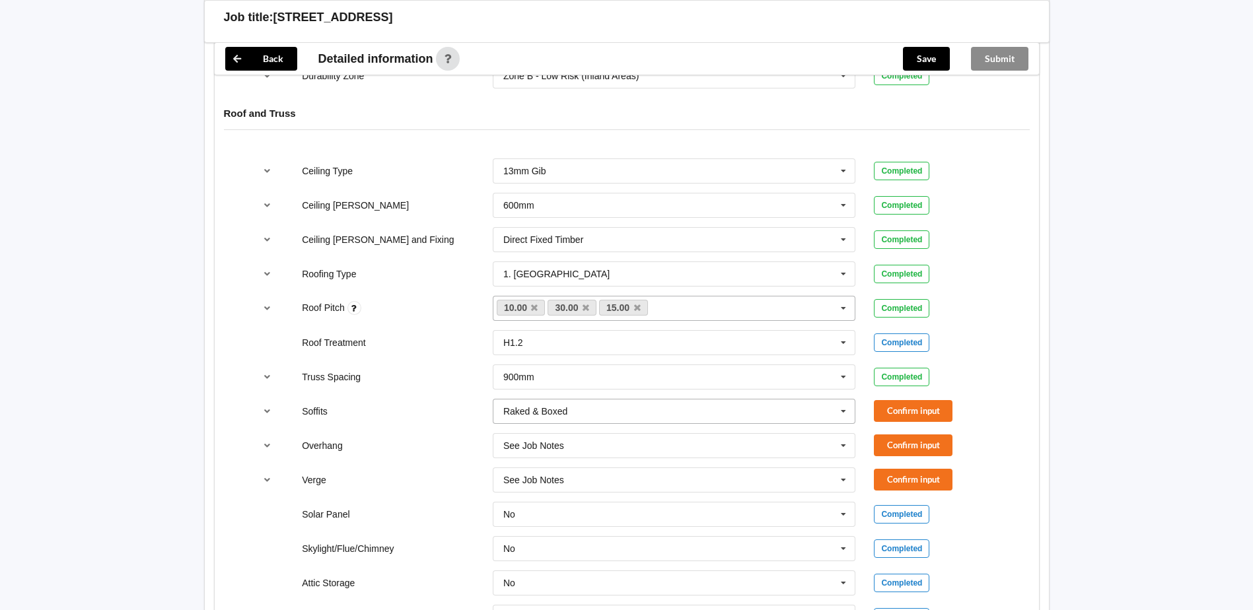
click at [844, 400] on icon at bounding box center [844, 412] width 20 height 24
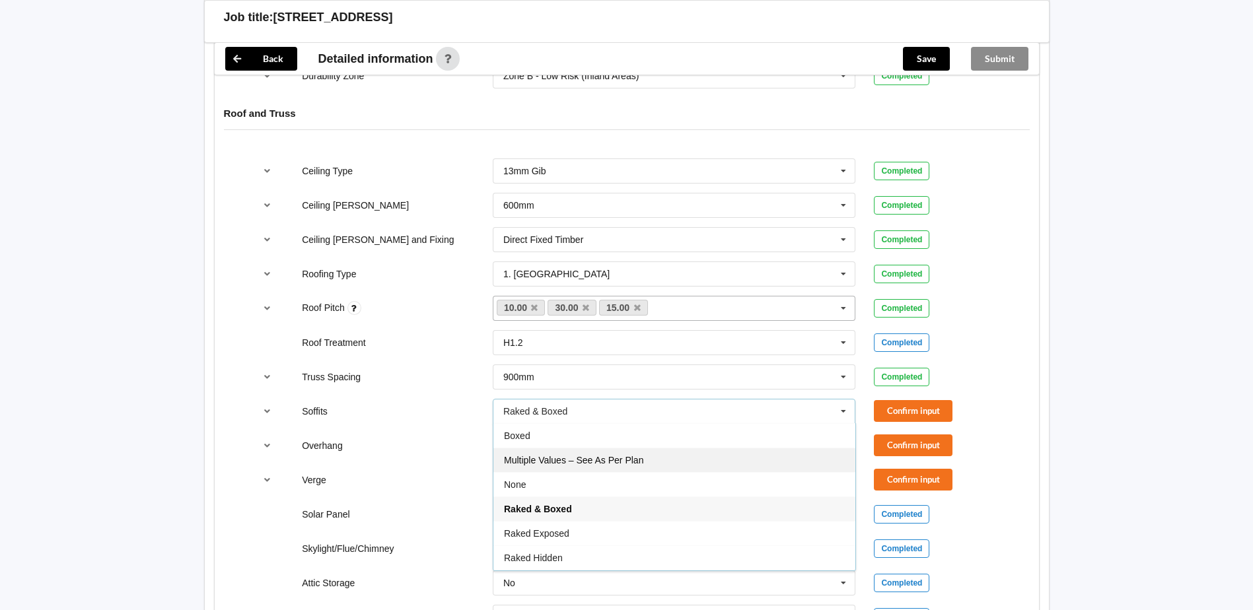
click at [636, 455] on span "Multiple Values – See As Per Plan" at bounding box center [573, 460] width 139 height 11
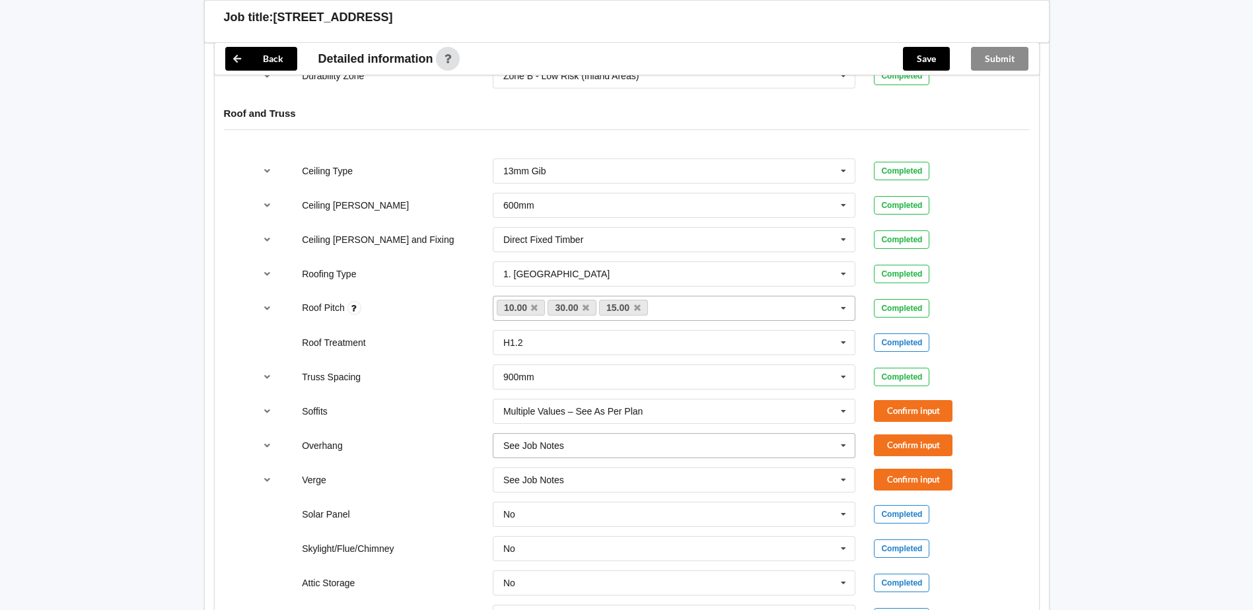
click at [671, 434] on input "text" at bounding box center [675, 446] width 362 height 24
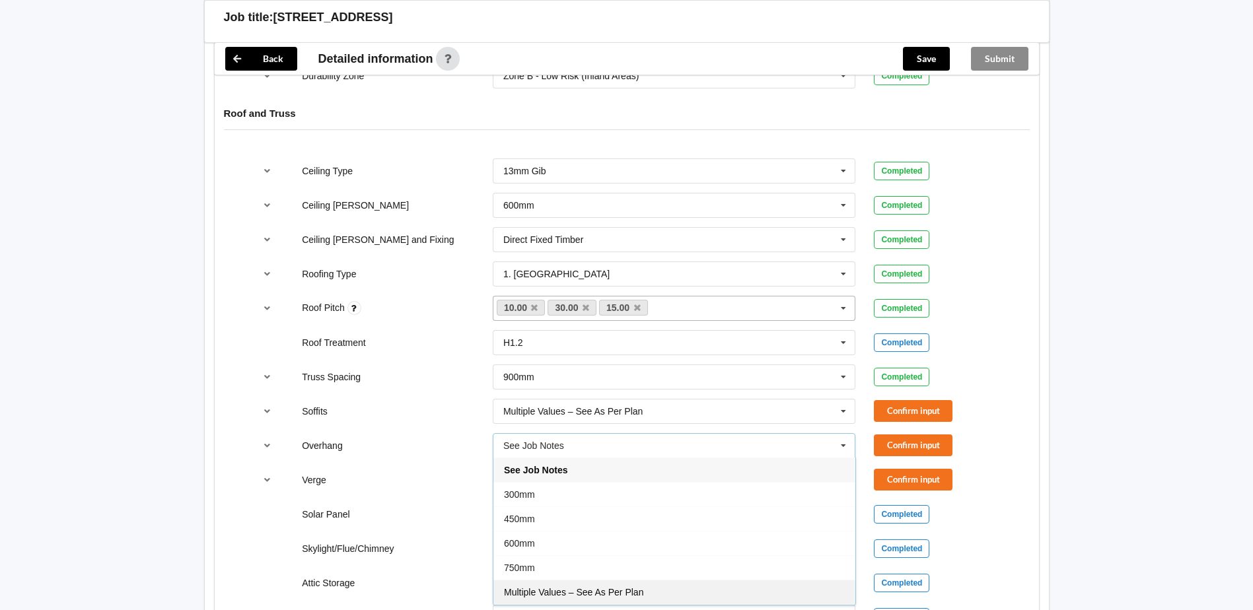
drag, startPoint x: 624, startPoint y: 576, endPoint x: 682, endPoint y: 493, distance: 101.5
click at [624, 587] on span "Multiple Values – See As Per Plan" at bounding box center [573, 592] width 139 height 11
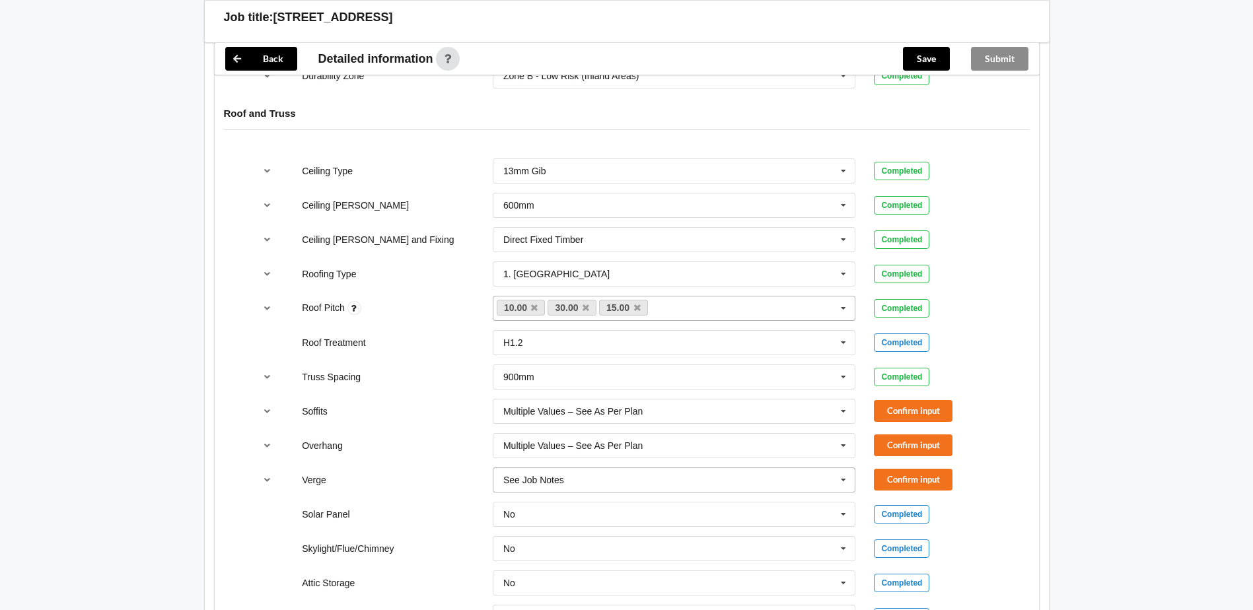
click at [706, 468] on input "text" at bounding box center [675, 480] width 362 height 24
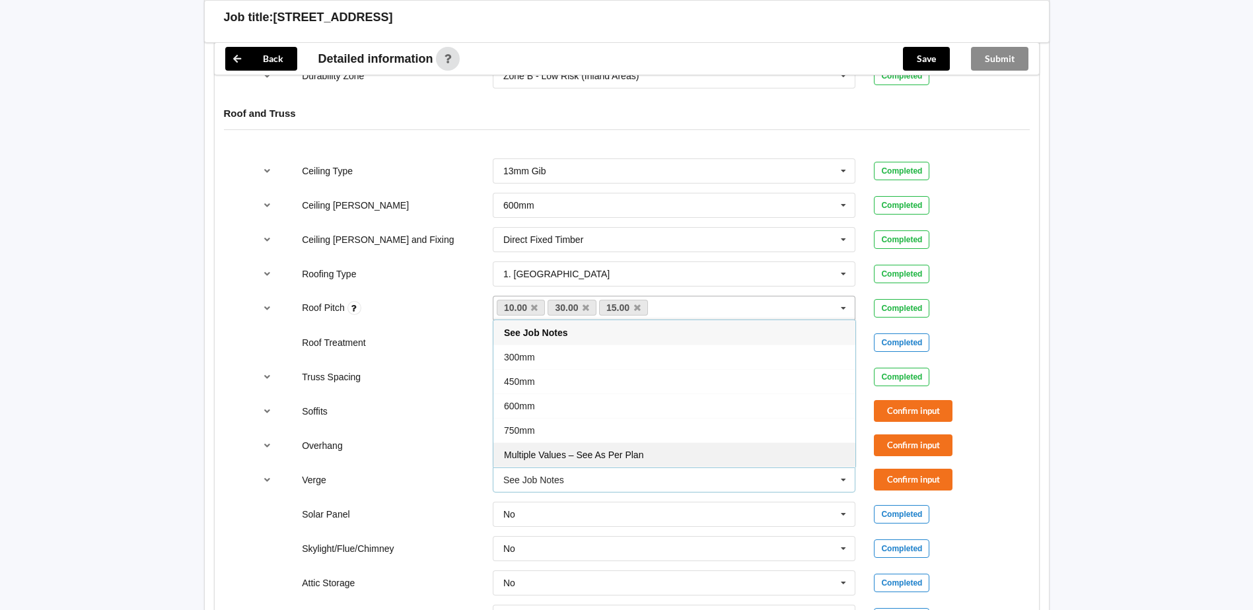
click at [651, 443] on div "Multiple Values – See As Per Plan" at bounding box center [674, 455] width 362 height 24
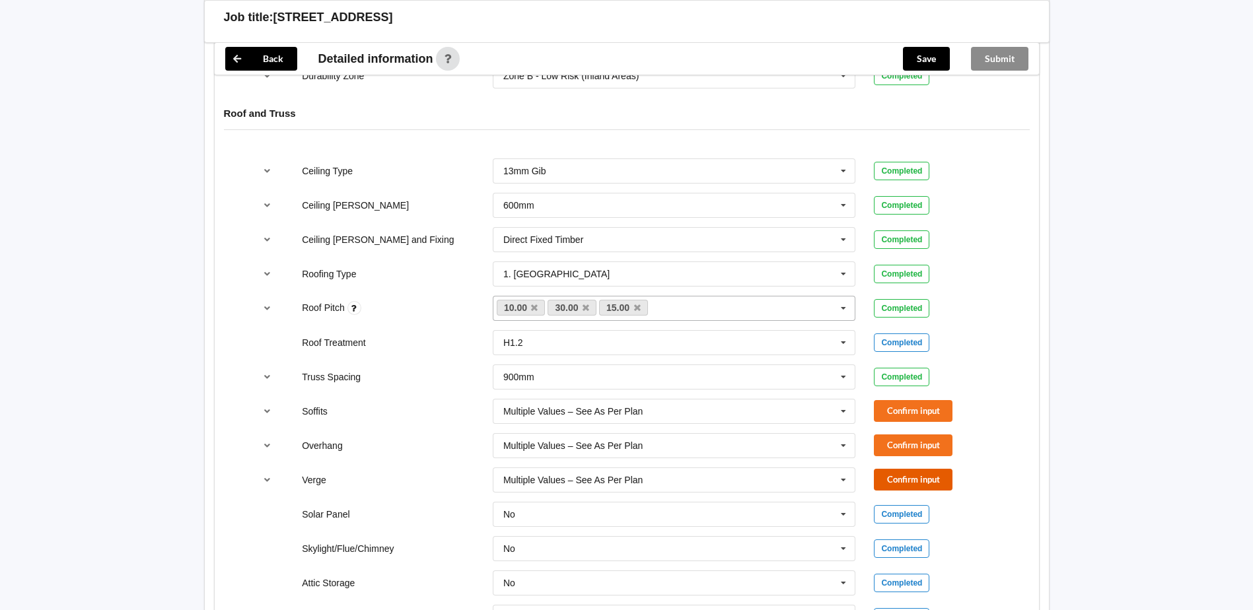
click at [896, 470] on button "Confirm input" at bounding box center [913, 480] width 79 height 22
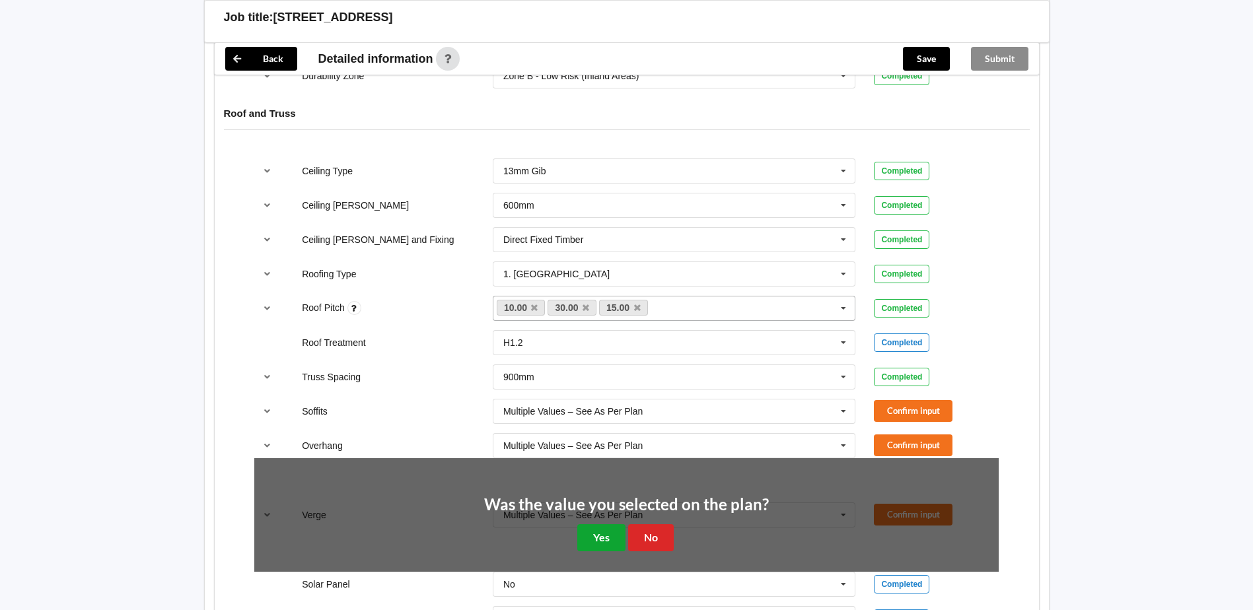
click at [610, 524] on button "Yes" at bounding box center [601, 537] width 48 height 27
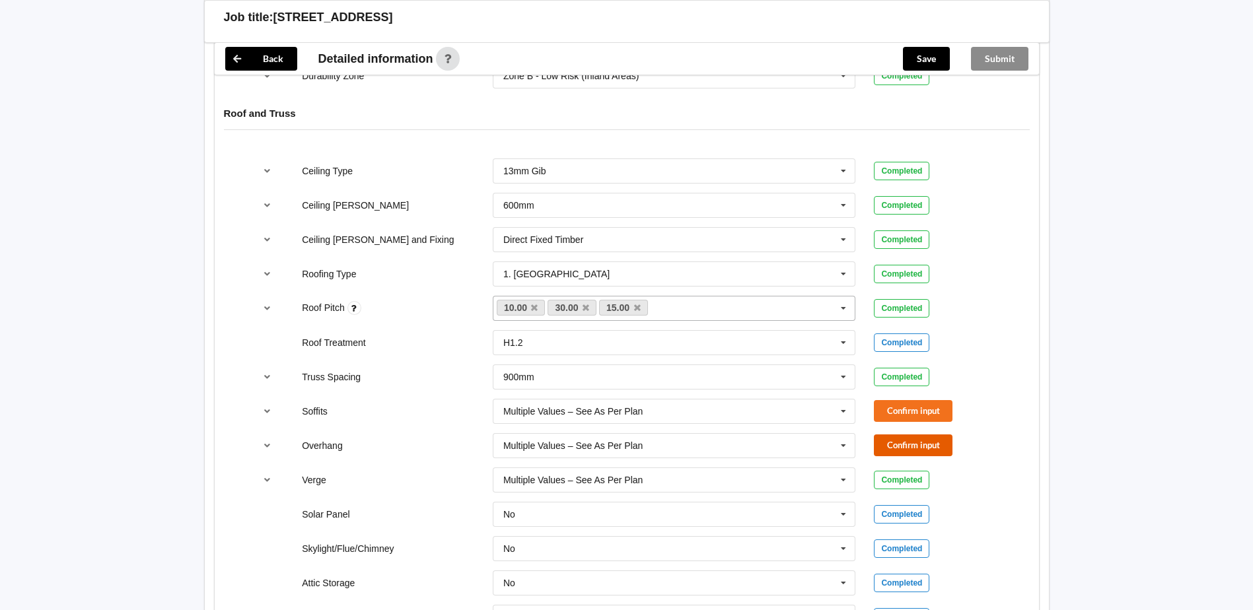
click at [886, 435] on button "Confirm input" at bounding box center [913, 446] width 79 height 22
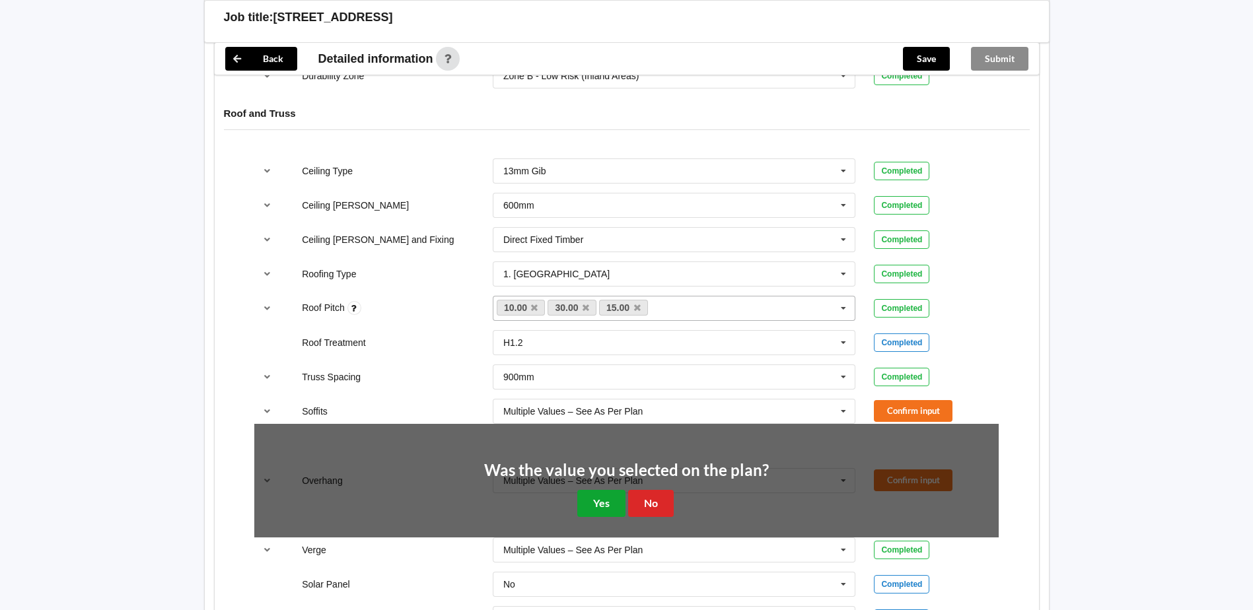
drag, startPoint x: 606, startPoint y: 493, endPoint x: 624, endPoint y: 487, distance: 18.4
click at [607, 493] on button "Yes" at bounding box center [601, 503] width 48 height 27
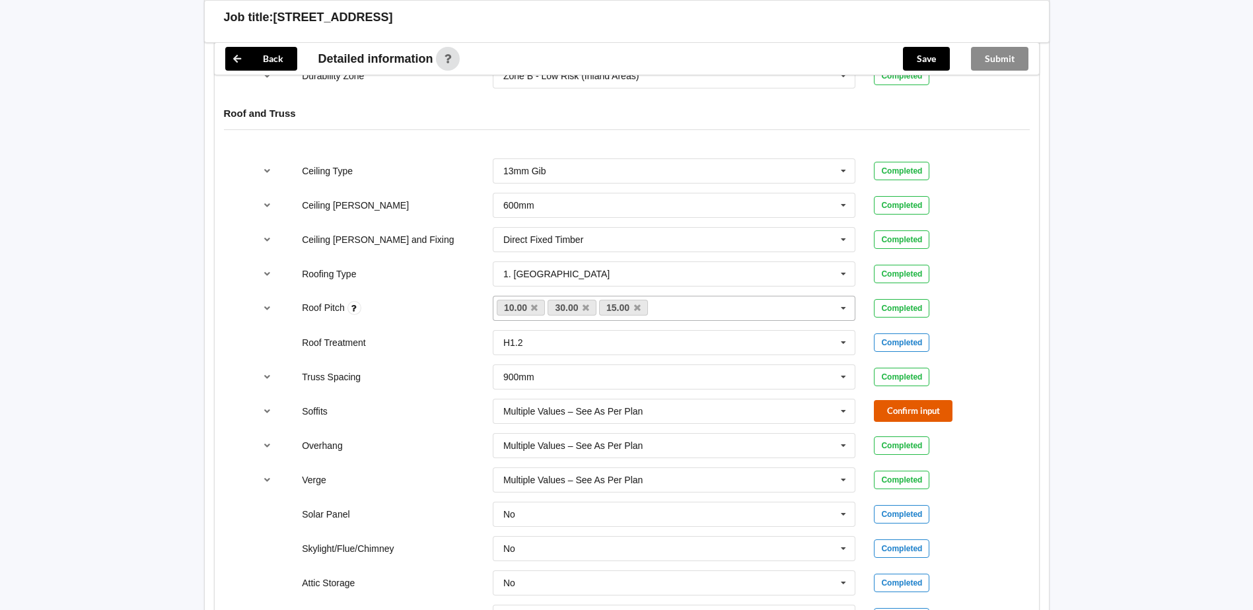
click at [893, 408] on button "Confirm input" at bounding box center [913, 411] width 79 height 22
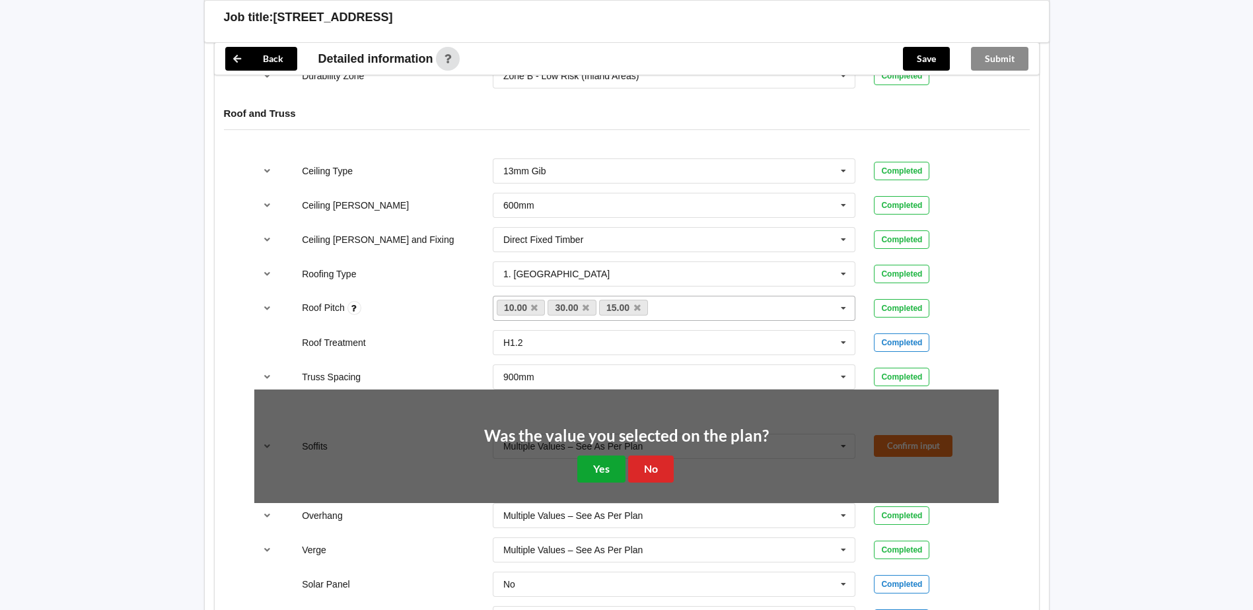
click at [600, 457] on button "Yes" at bounding box center [601, 469] width 48 height 27
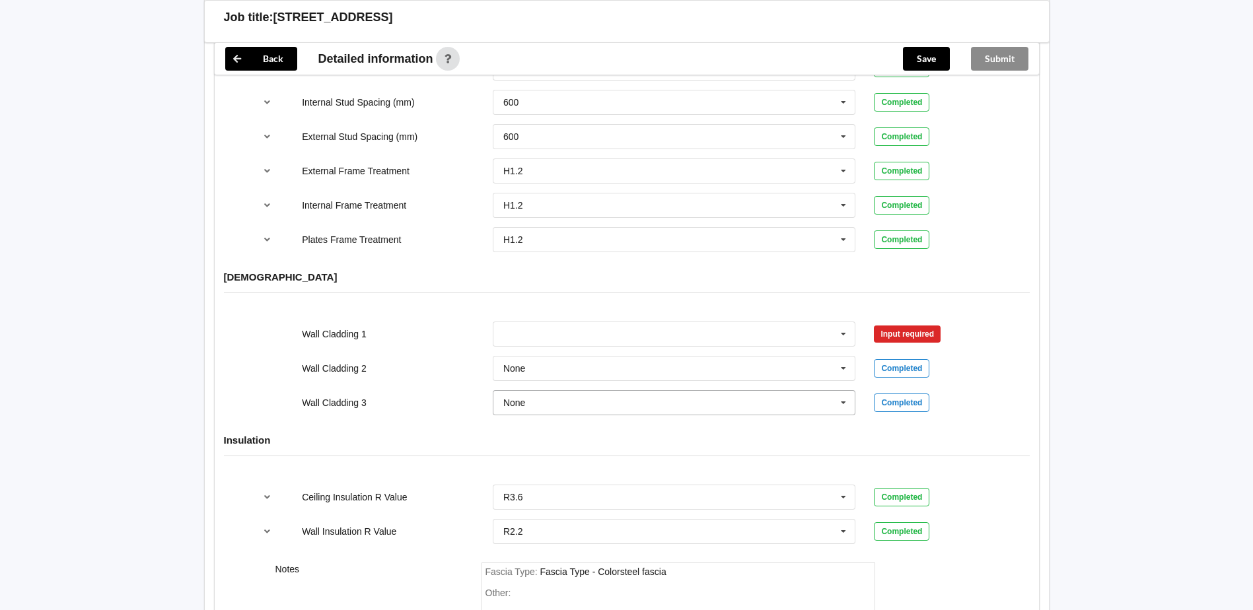
scroll to position [1453, 0]
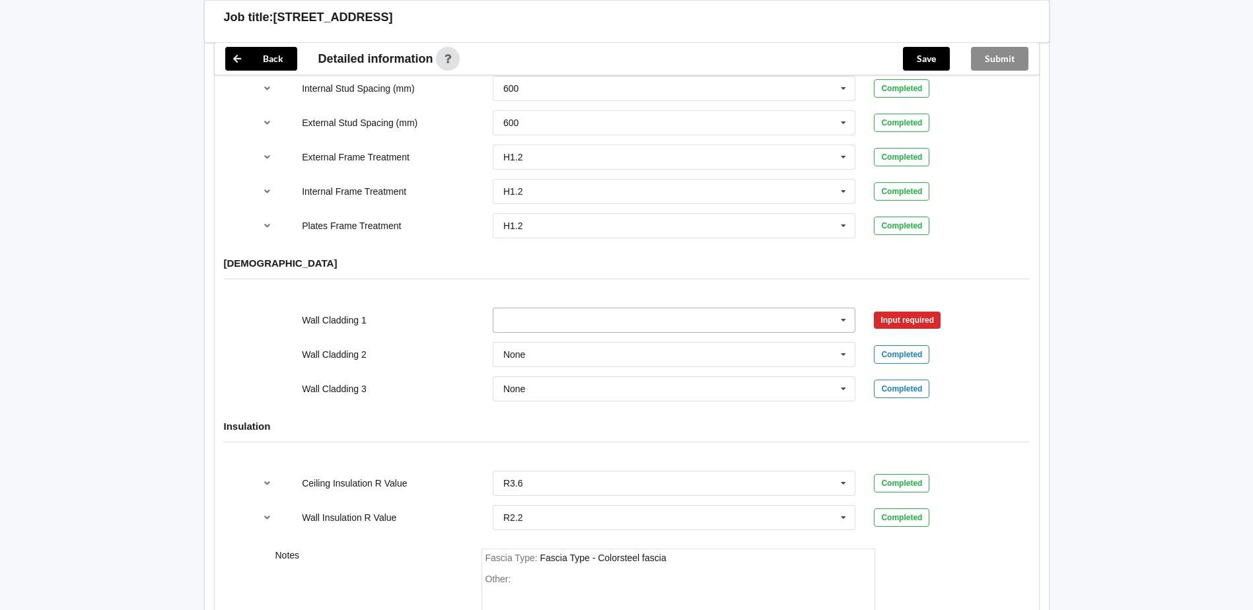
click at [647, 310] on input "text" at bounding box center [675, 320] width 362 height 24
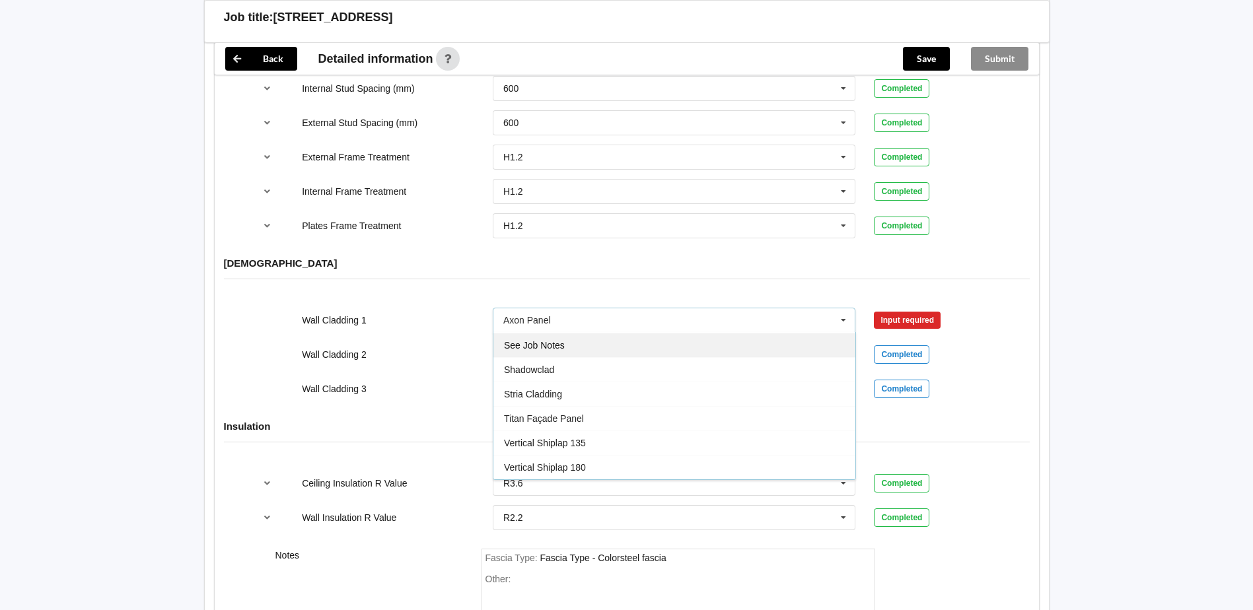
click at [613, 333] on div "See Job Notes" at bounding box center [674, 345] width 362 height 24
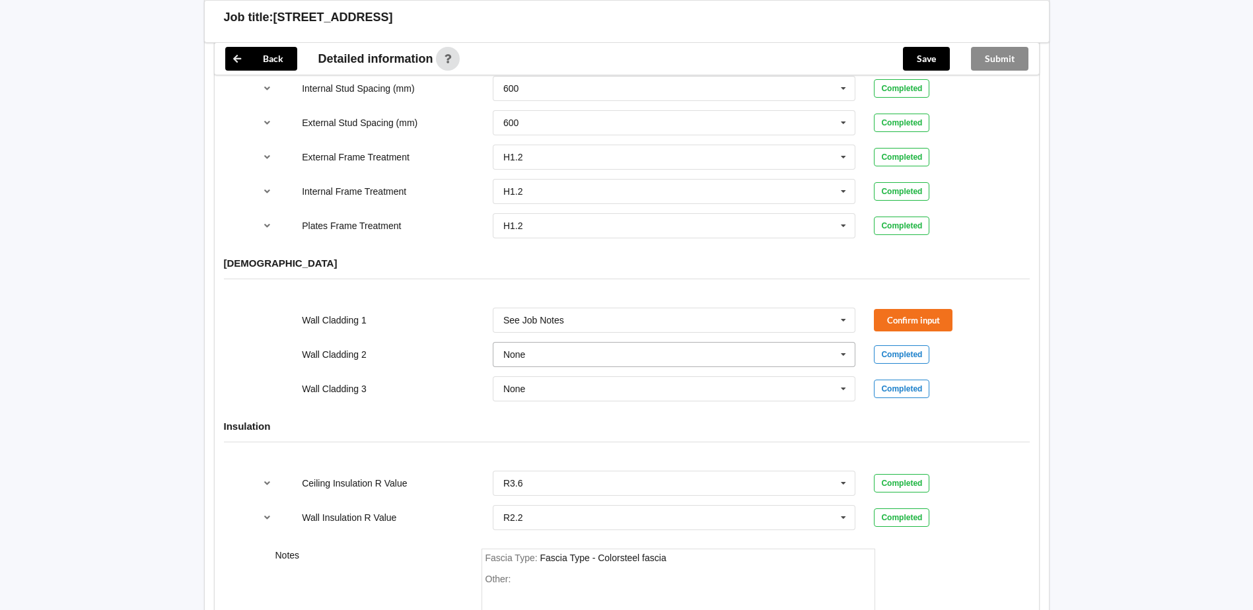
click at [637, 343] on input "text" at bounding box center [675, 355] width 362 height 24
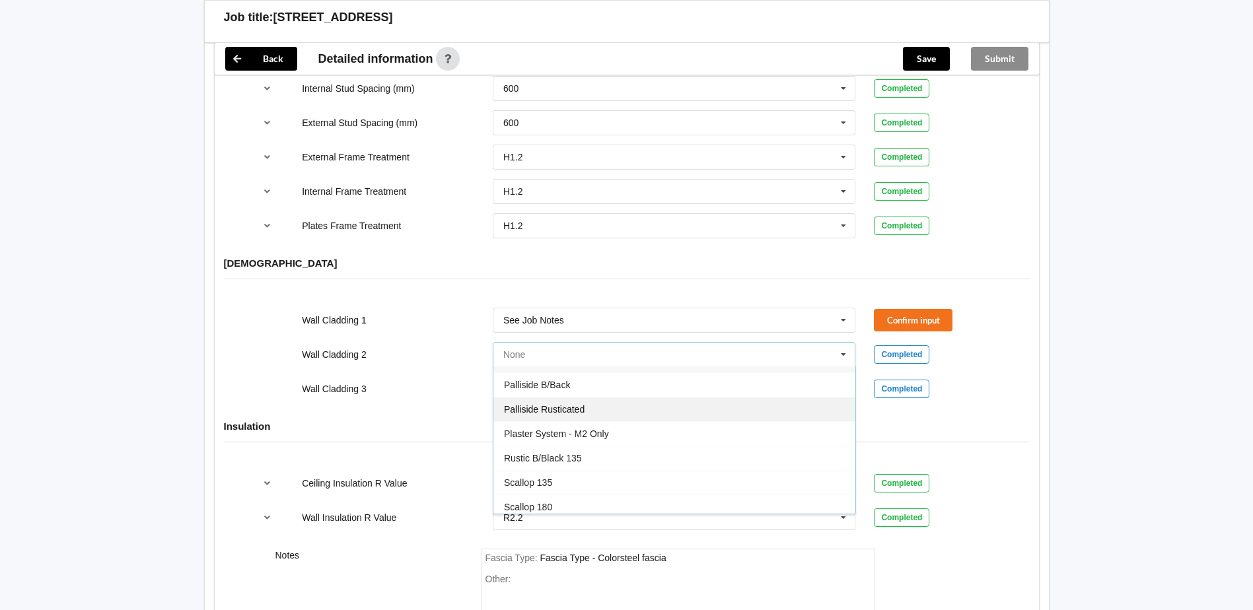
scroll to position [752, 0]
click at [580, 423] on div "See Job Notes" at bounding box center [674, 433] width 362 height 24
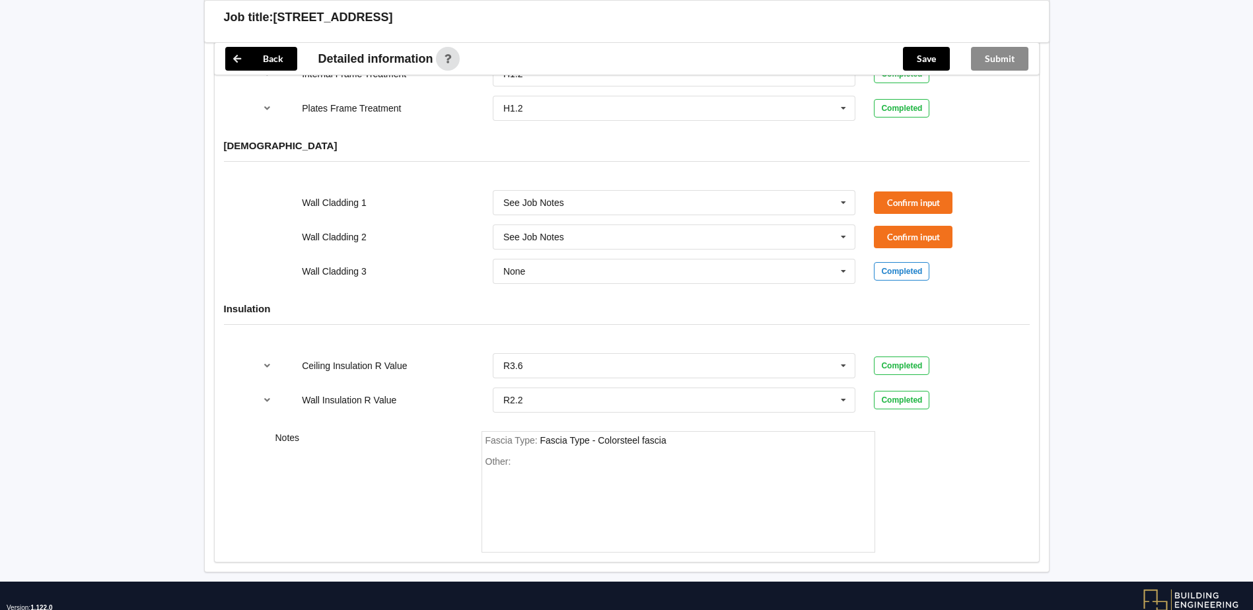
scroll to position [1595, 0]
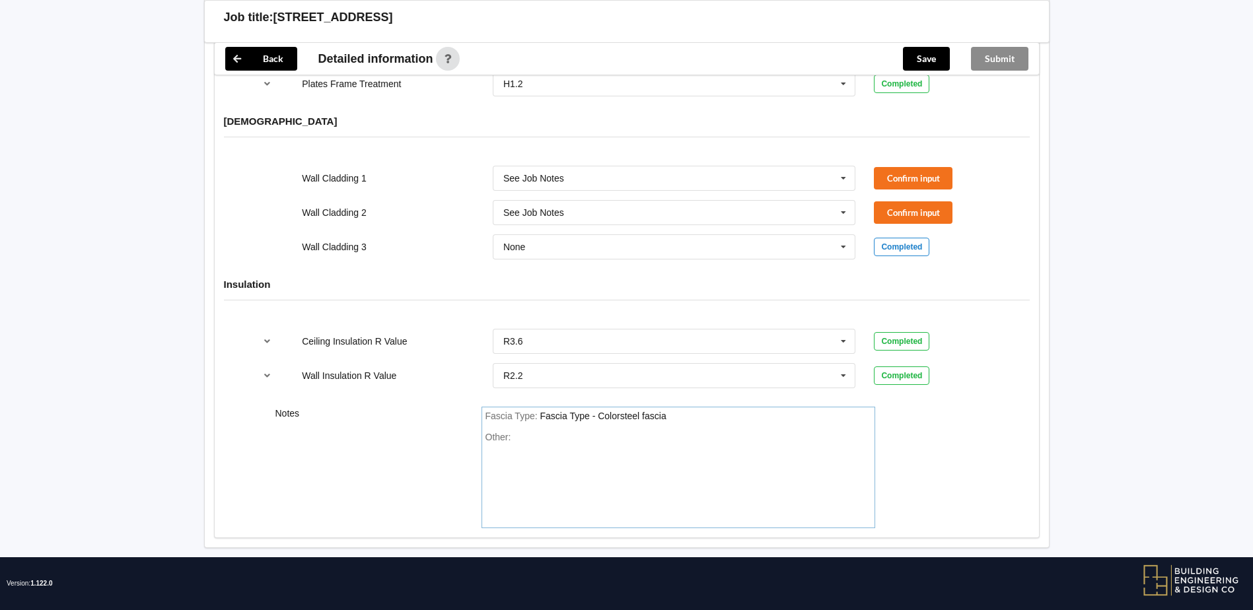
click at [587, 432] on div "Other:" at bounding box center [679, 478] width 386 height 92
click at [917, 167] on button "Confirm input" at bounding box center [913, 178] width 79 height 22
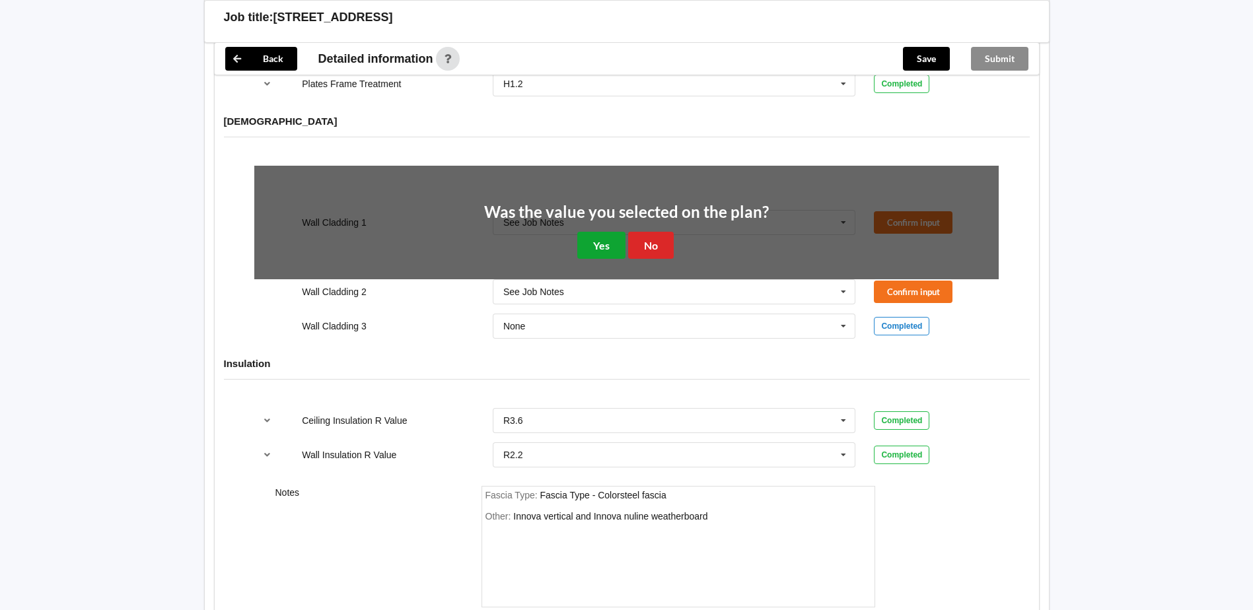
drag, startPoint x: 598, startPoint y: 230, endPoint x: 875, endPoint y: 245, distance: 276.5
click at [603, 232] on button "Yes" at bounding box center [601, 245] width 48 height 27
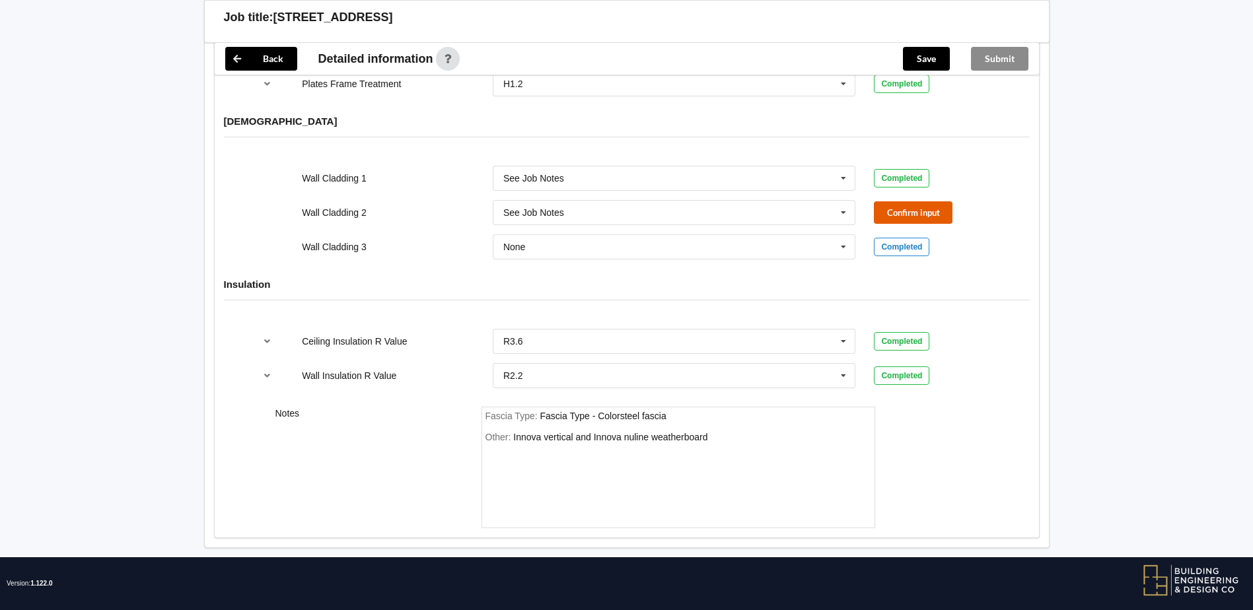
click at [893, 201] on button "Confirm input" at bounding box center [913, 212] width 79 height 22
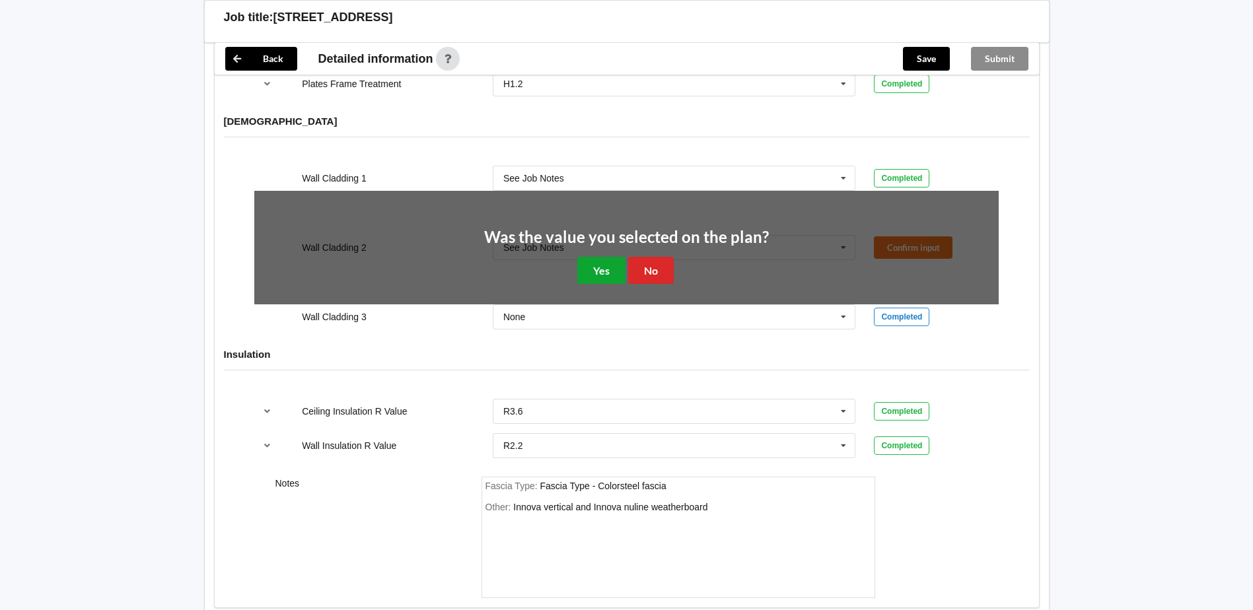
click at [598, 257] on button "Yes" at bounding box center [601, 270] width 48 height 27
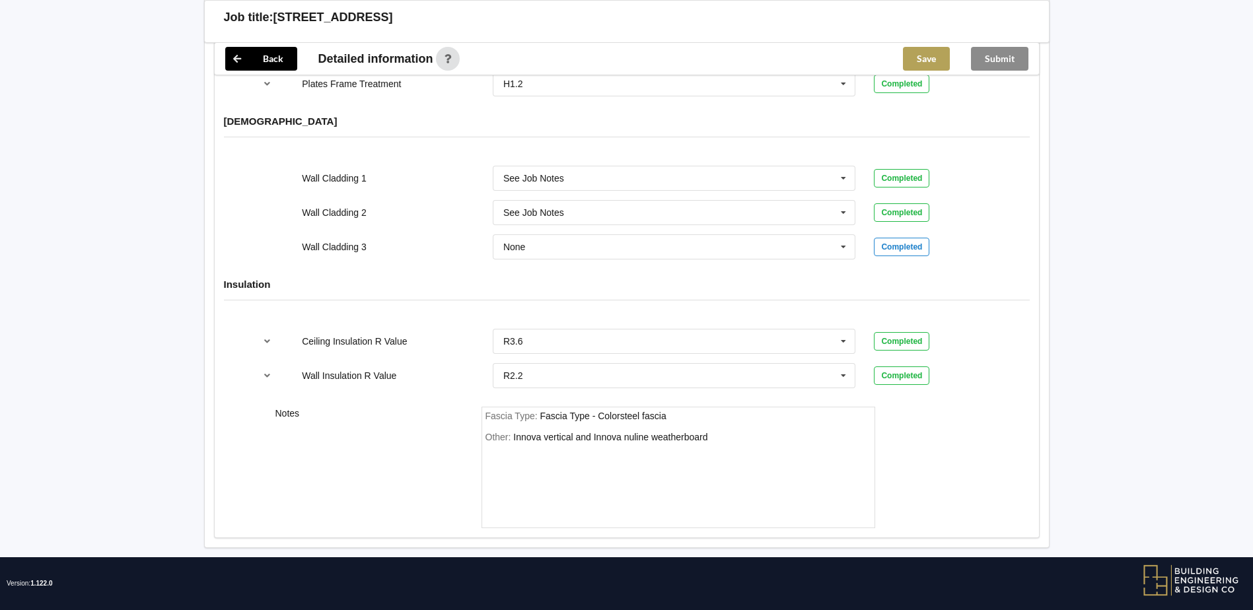
click at [923, 57] on button "Save" at bounding box center [926, 59] width 47 height 24
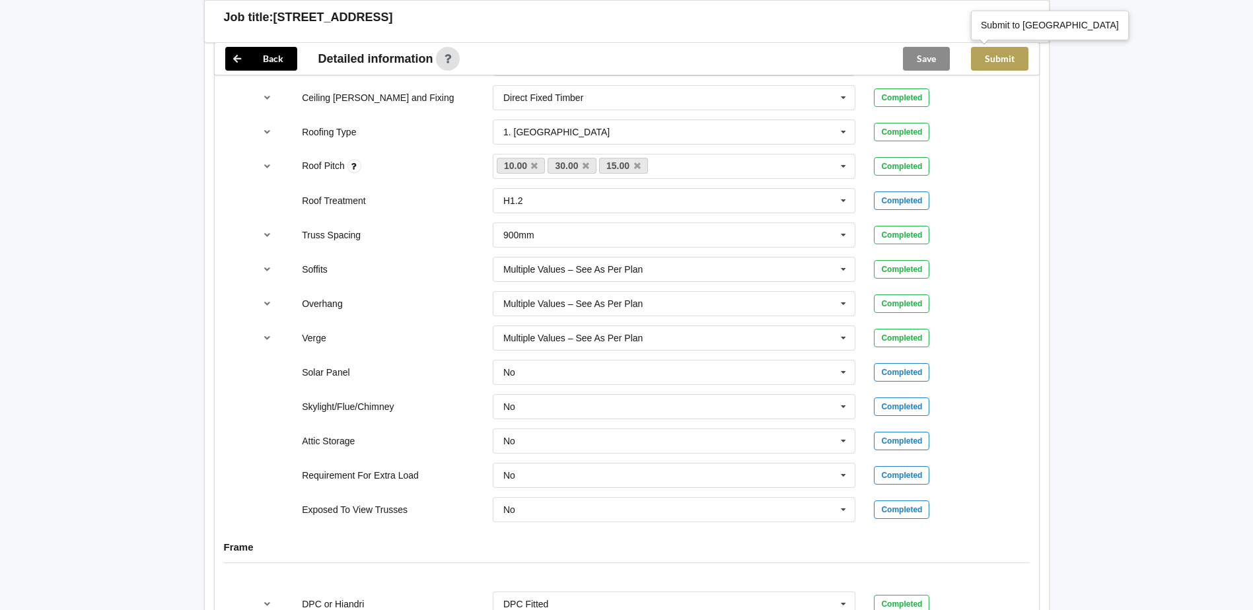
click at [1010, 59] on button "Submit" at bounding box center [999, 59] width 57 height 24
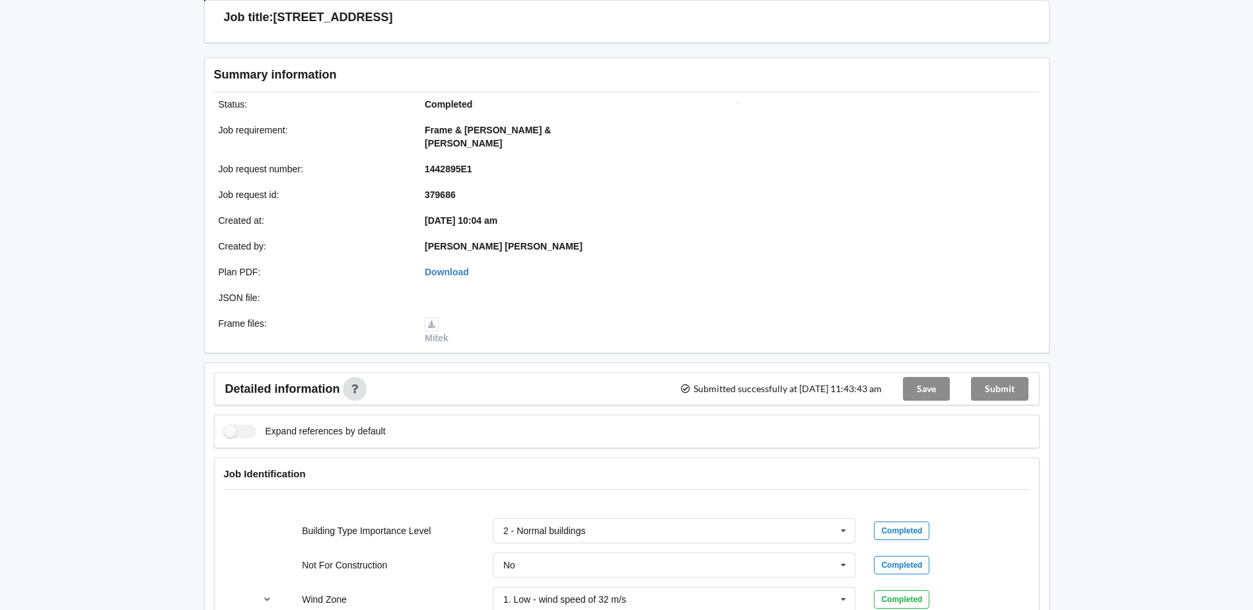
scroll to position [0, 0]
